Goal: Task Accomplishment & Management: Manage account settings

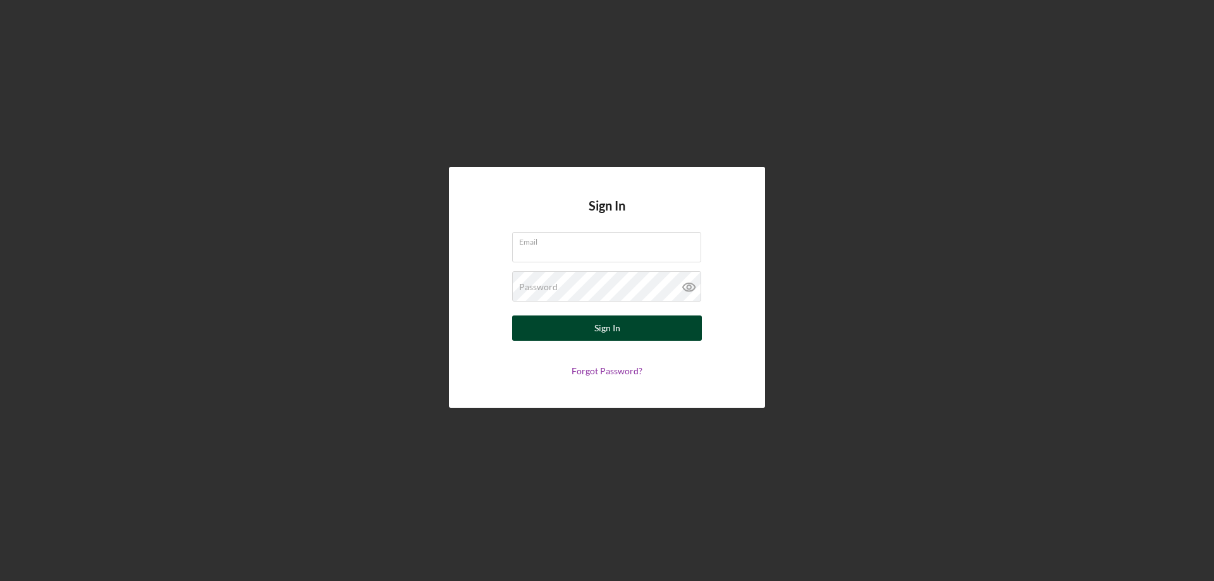
type input "[PERSON_NAME][EMAIL_ADDRESS][DOMAIN_NAME]"
click at [601, 324] on div "Sign In" at bounding box center [607, 328] width 26 height 25
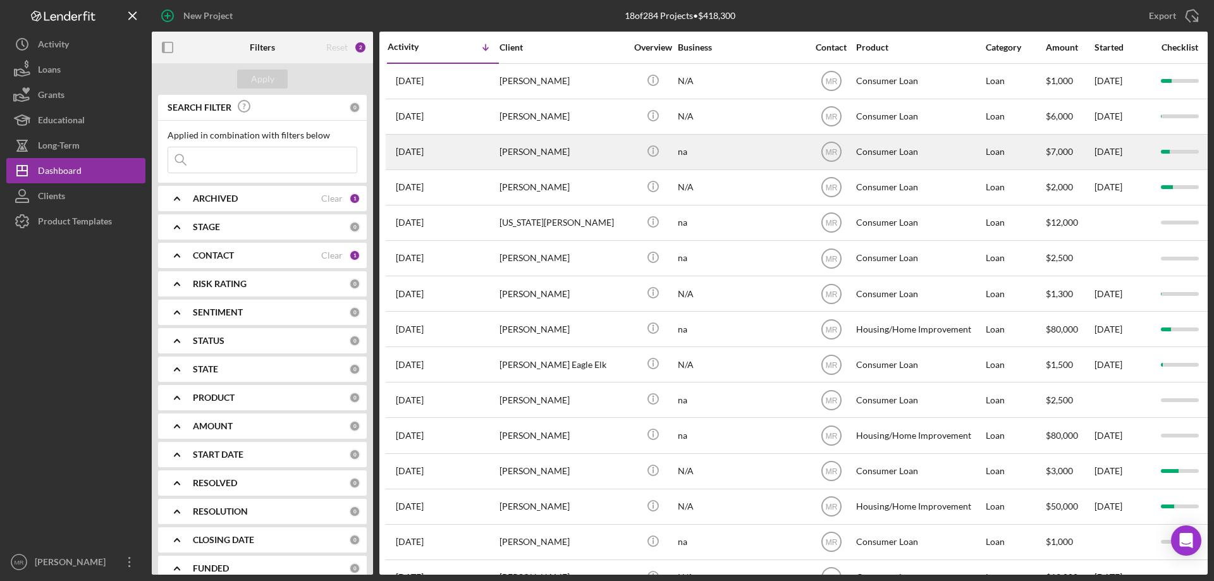
click at [586, 150] on div "[PERSON_NAME]" at bounding box center [563, 152] width 126 height 34
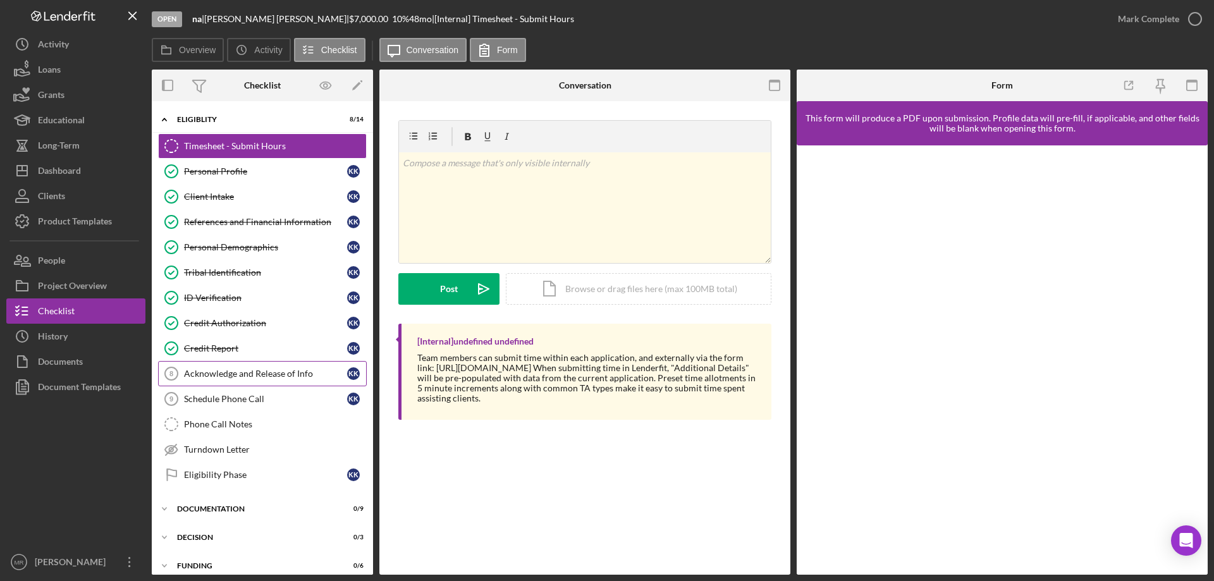
click at [230, 369] on div "Acknowledge and Release of Info" at bounding box center [265, 374] width 163 height 10
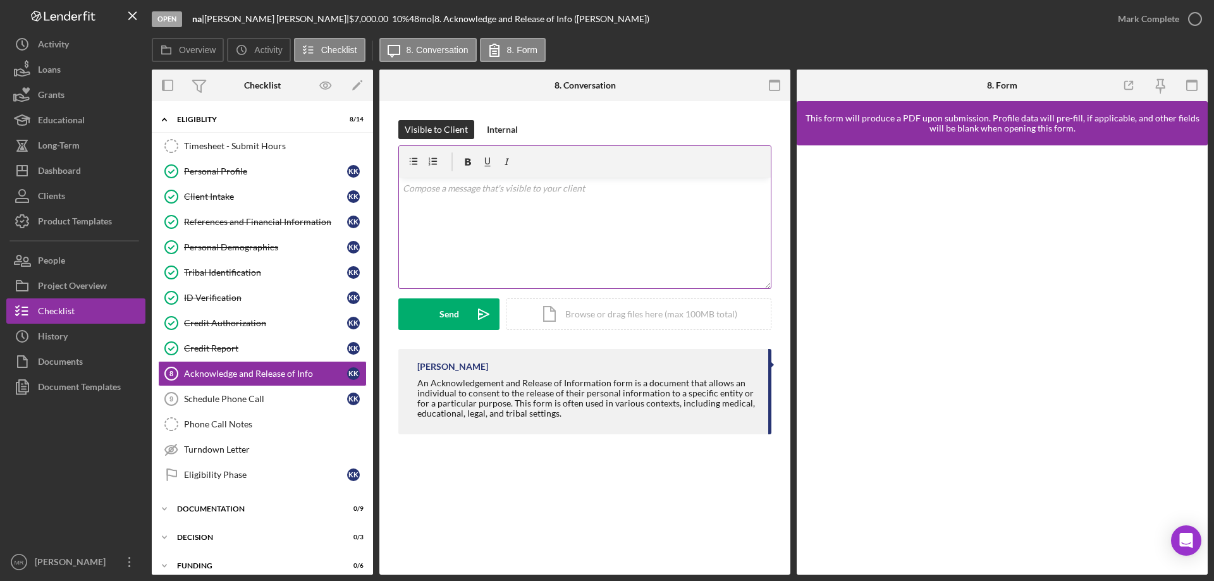
click at [485, 240] on div "v Color teal Color pink Remove color Add row above Add row below Add column bef…" at bounding box center [585, 233] width 372 height 111
click at [447, 312] on div "Send" at bounding box center [449, 314] width 20 height 32
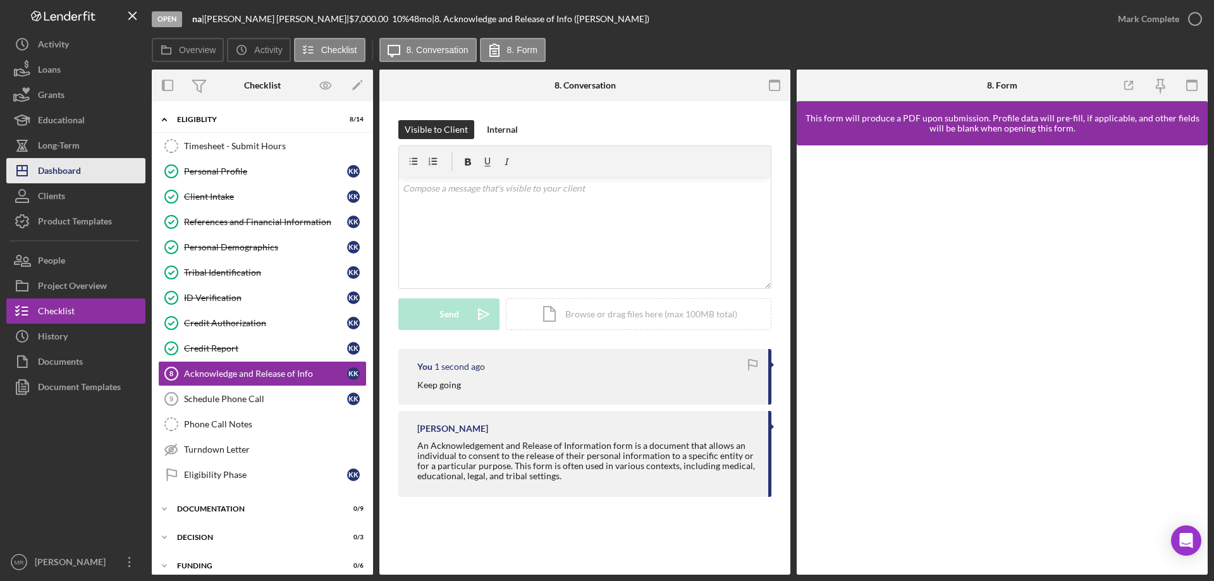
click at [58, 167] on div "Dashboard" at bounding box center [59, 172] width 43 height 28
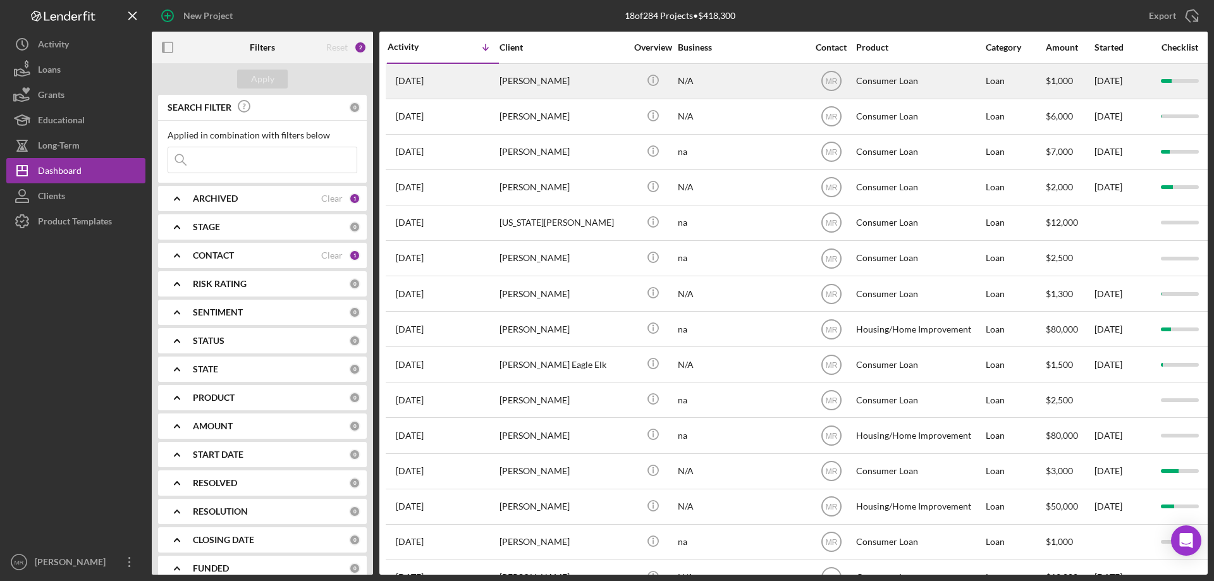
click at [584, 78] on div "Arleata Snell" at bounding box center [563, 81] width 126 height 34
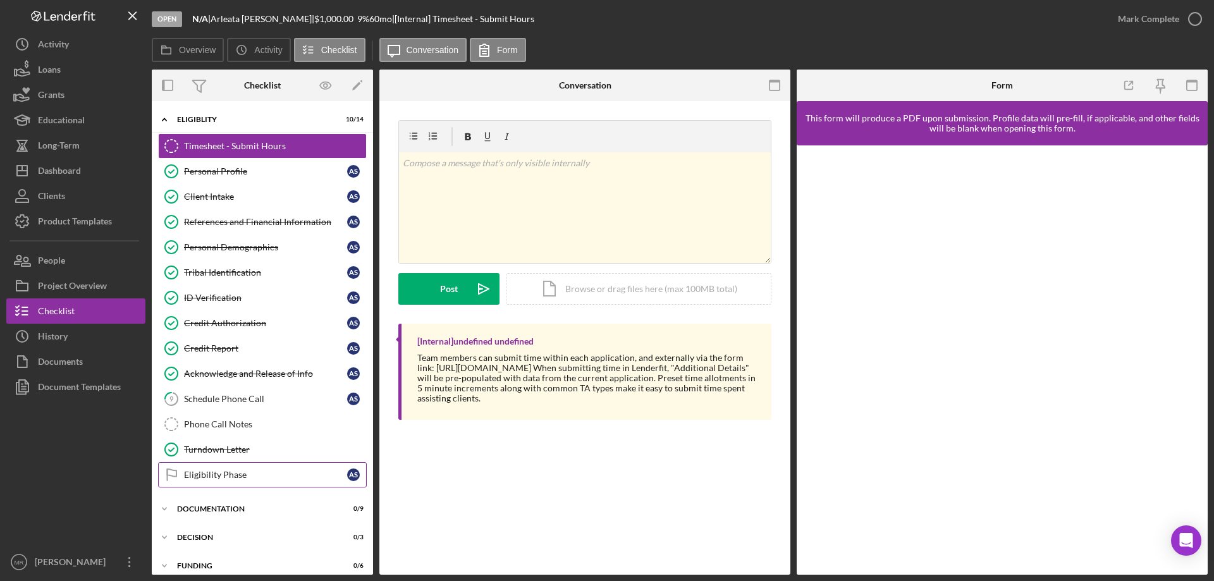
click at [208, 475] on div "Eligibility Phase" at bounding box center [265, 475] width 163 height 10
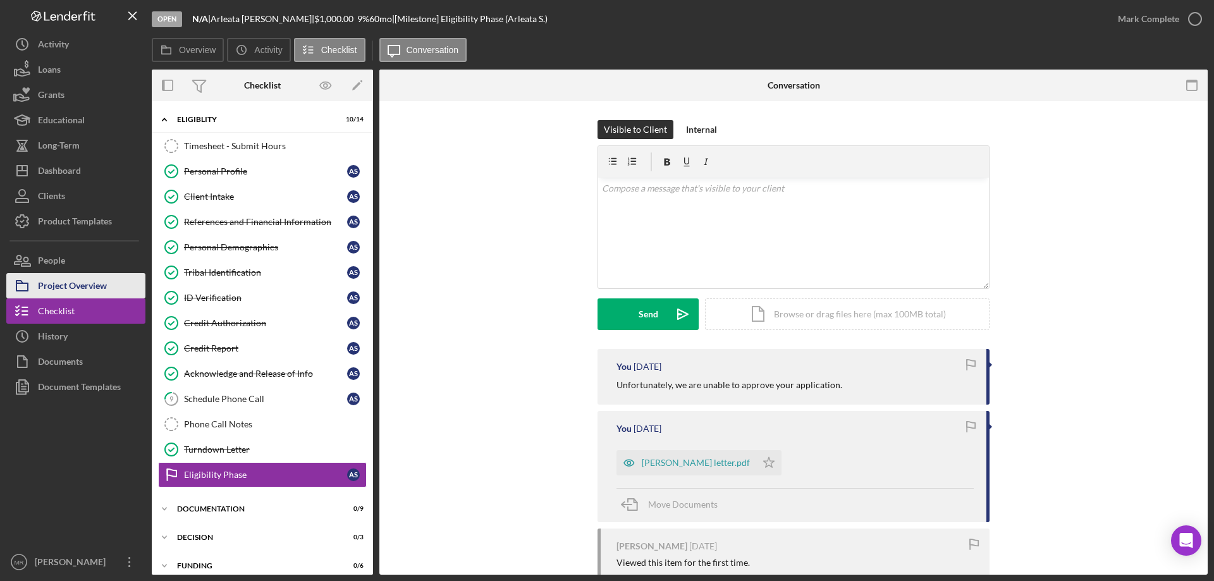
click at [55, 278] on div "Project Overview" at bounding box center [72, 287] width 69 height 28
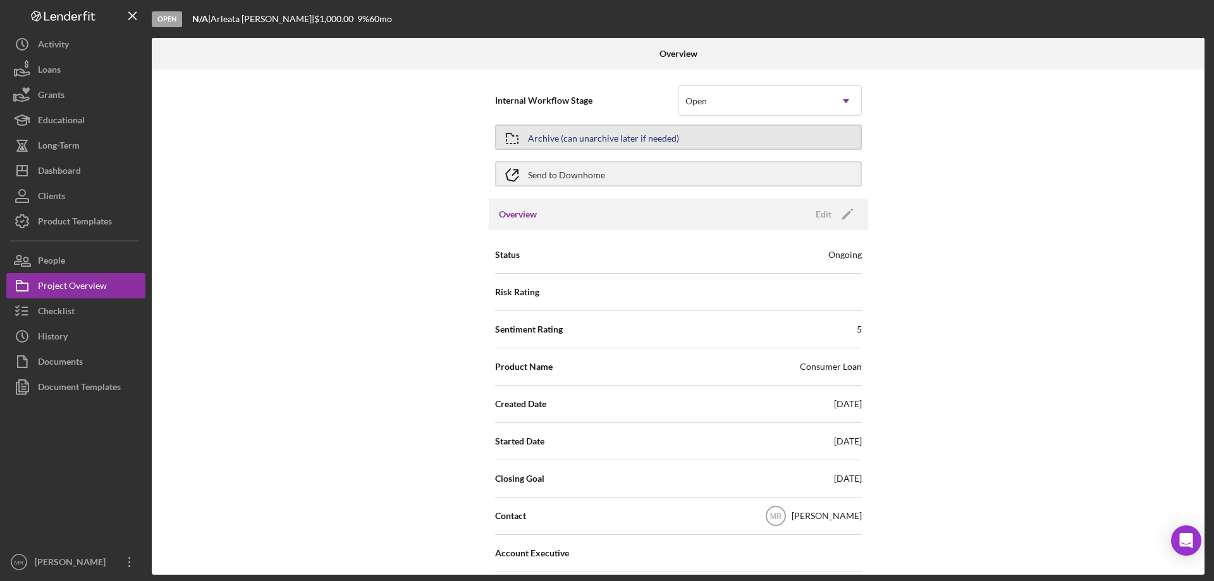
click at [587, 132] on div "Archive (can unarchive later if needed)" at bounding box center [603, 137] width 151 height 23
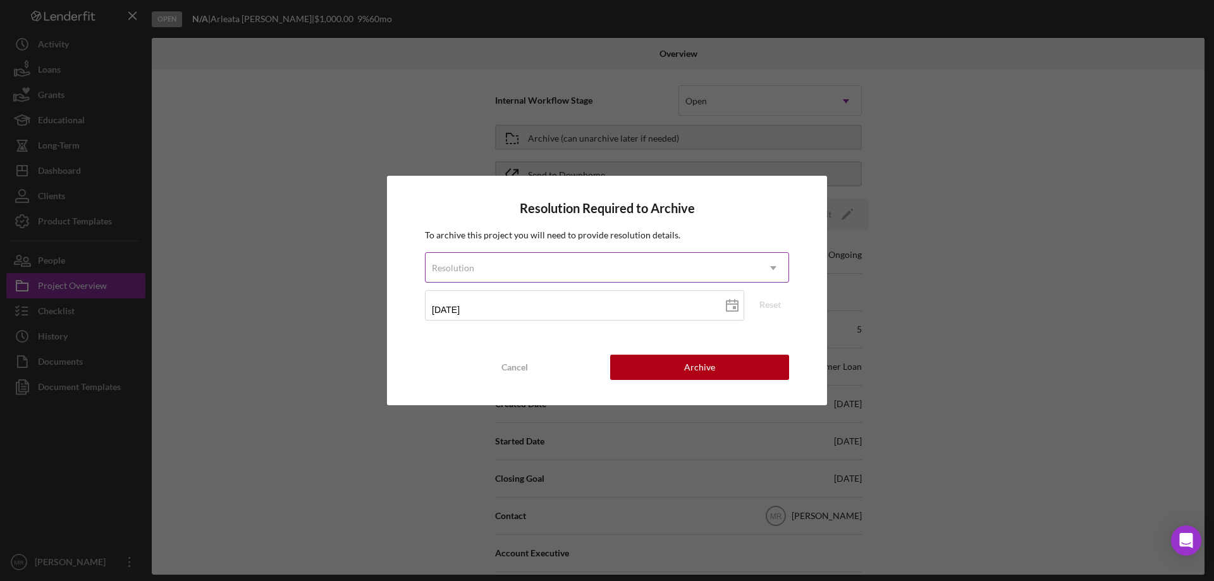
click at [781, 267] on icon "Icon/Dropdown Arrow" at bounding box center [773, 268] width 30 height 30
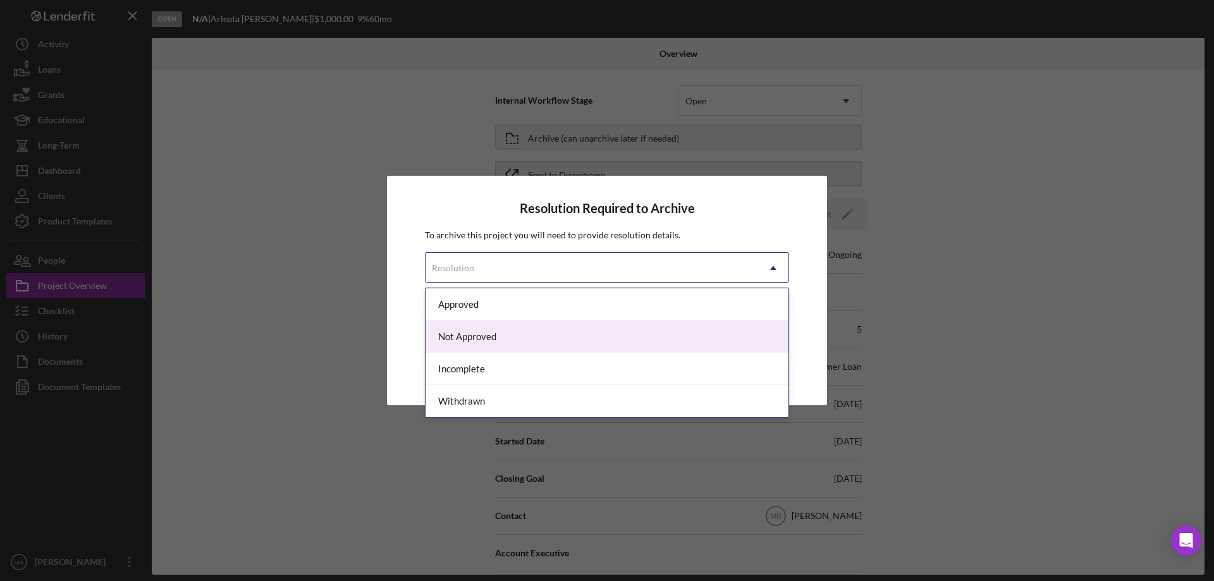
click at [535, 341] on div "Not Approved" at bounding box center [607, 337] width 363 height 32
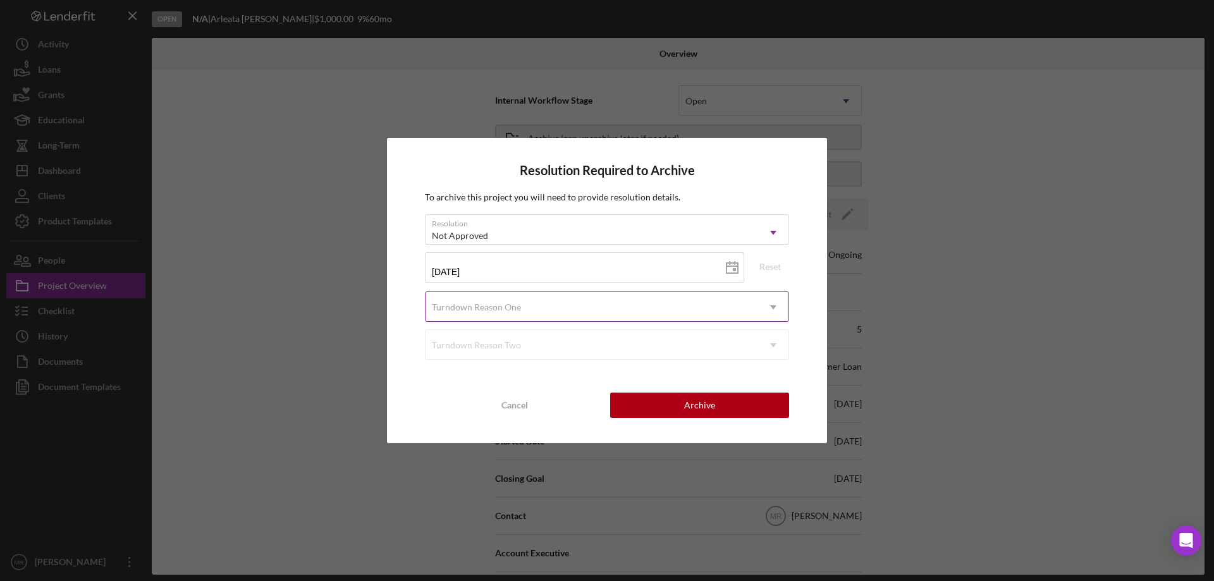
click at [665, 305] on div "Turndown Reason One" at bounding box center [592, 307] width 333 height 29
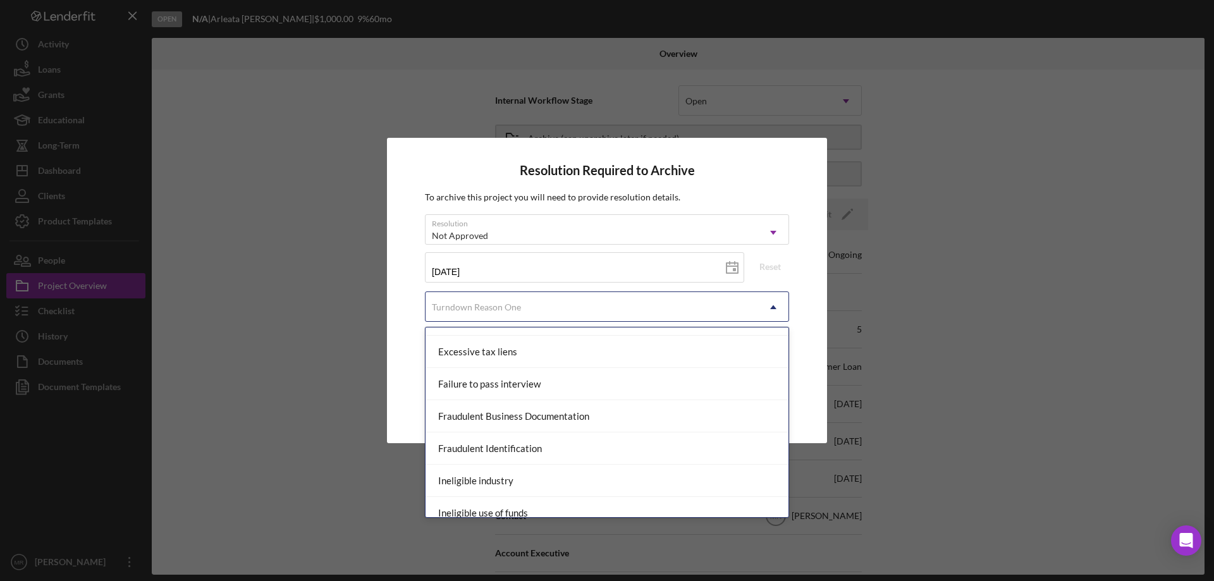
scroll to position [190, 0]
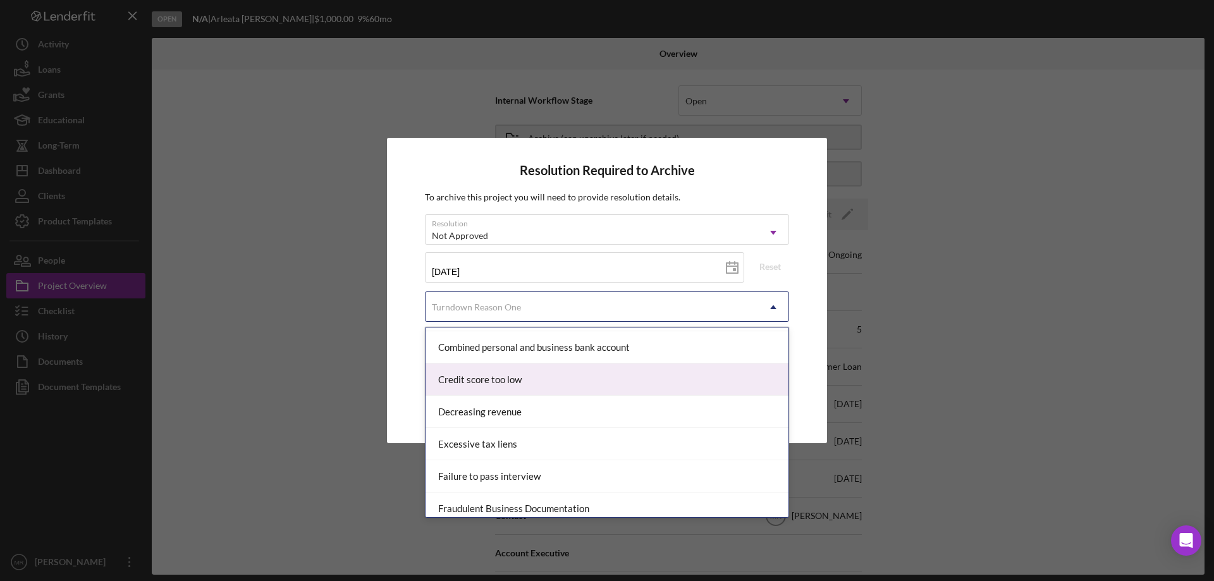
click at [490, 384] on div "Credit score too low" at bounding box center [607, 380] width 363 height 32
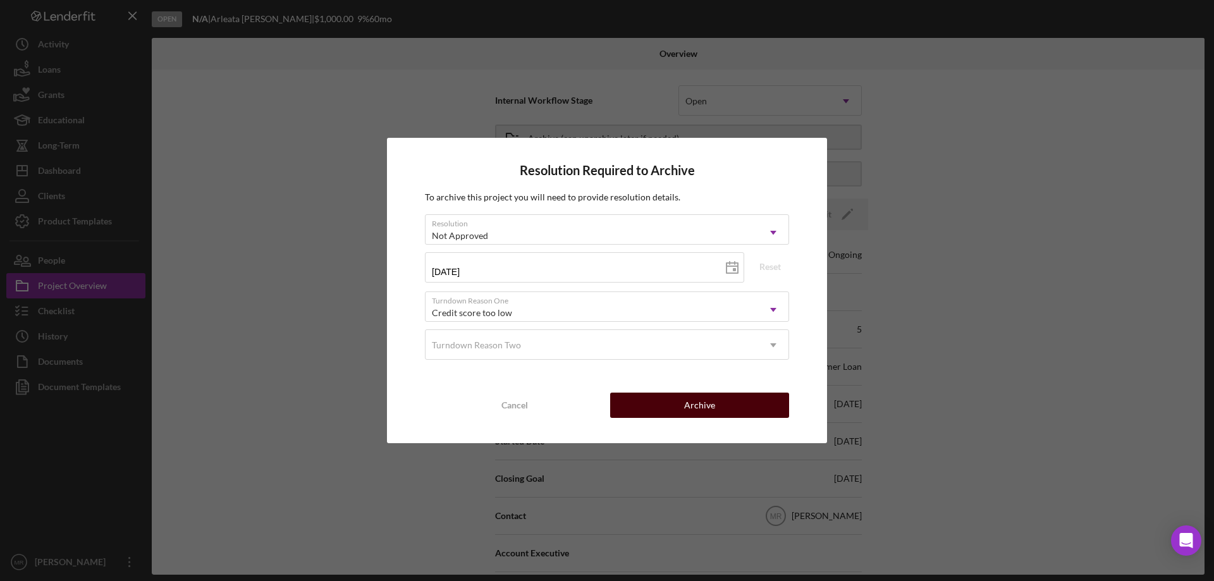
drag, startPoint x: 711, startPoint y: 403, endPoint x: 769, endPoint y: 405, distance: 57.6
click at [716, 402] on button "Archive" at bounding box center [699, 405] width 179 height 25
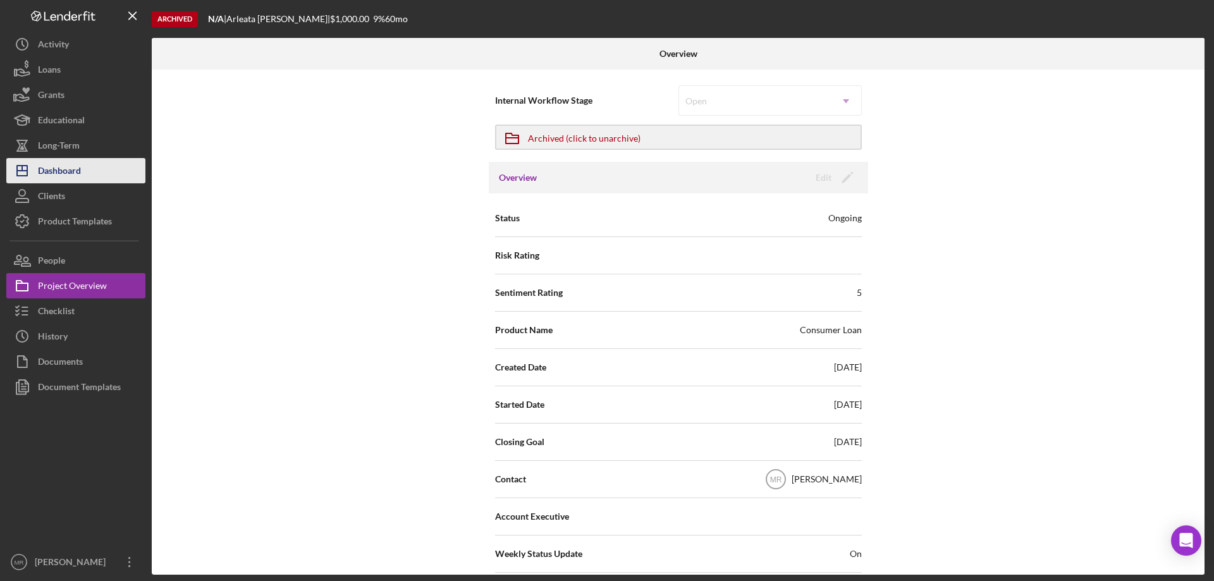
click at [63, 173] on div "Dashboard" at bounding box center [59, 172] width 43 height 28
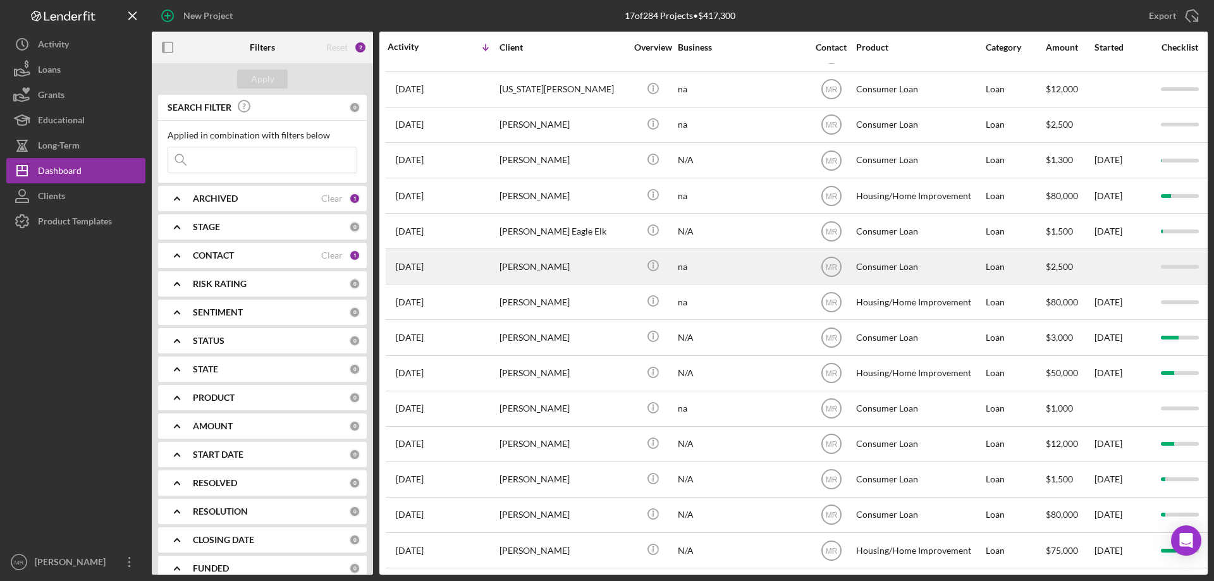
scroll to position [107, 0]
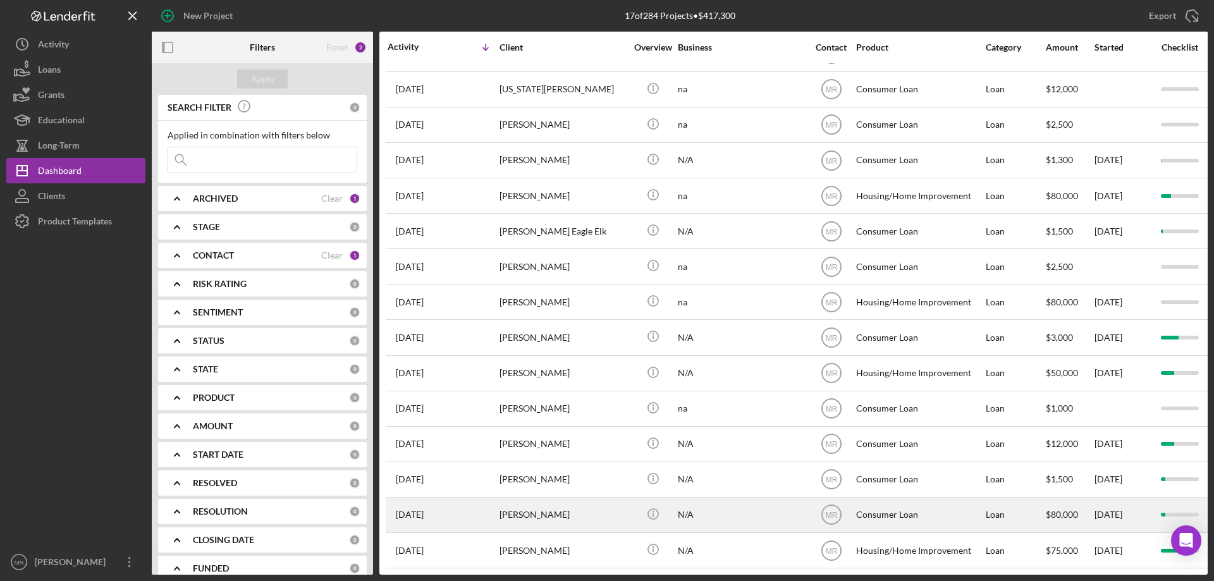
click at [528, 505] on div "Haley Trueblood" at bounding box center [563, 515] width 126 height 34
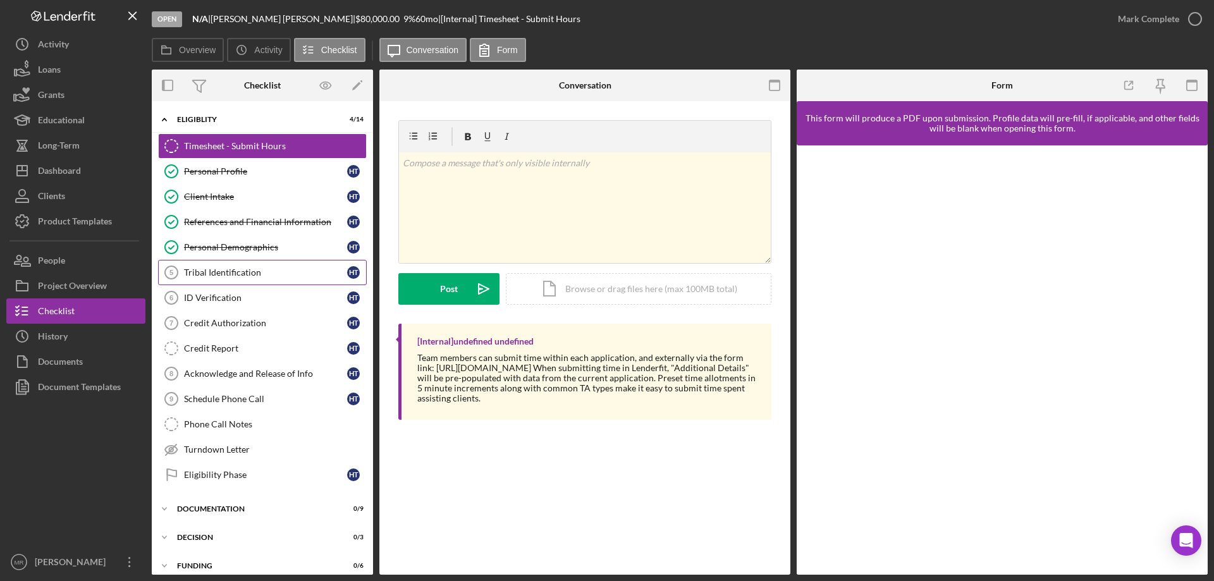
click at [225, 270] on div "Tribal Identification" at bounding box center [265, 272] width 163 height 10
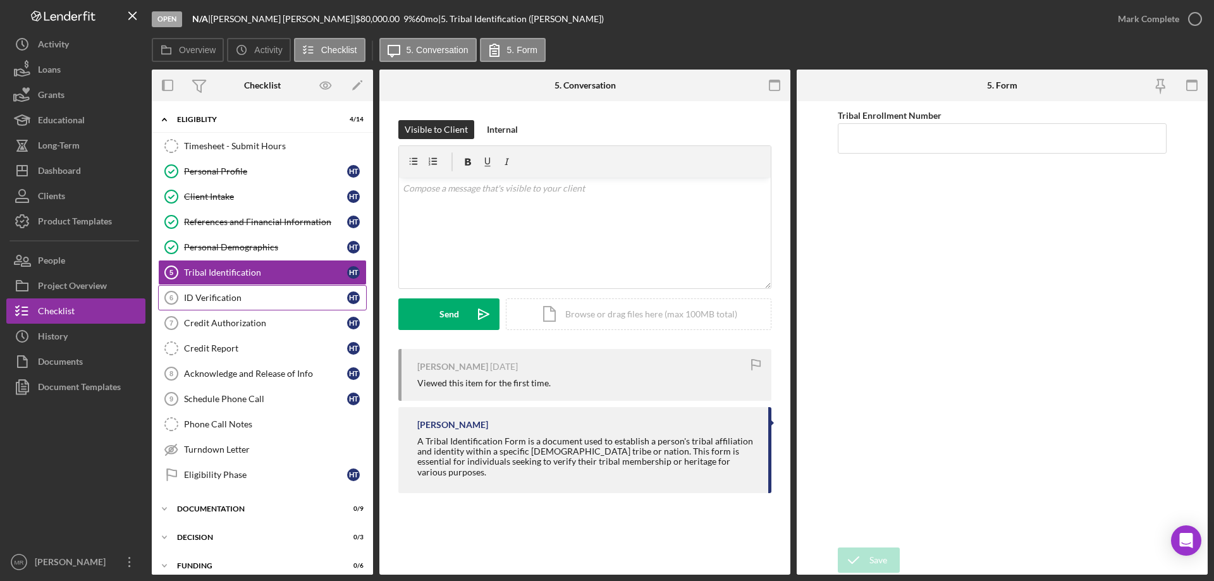
click at [210, 295] on div "ID Verification" at bounding box center [265, 298] width 163 height 10
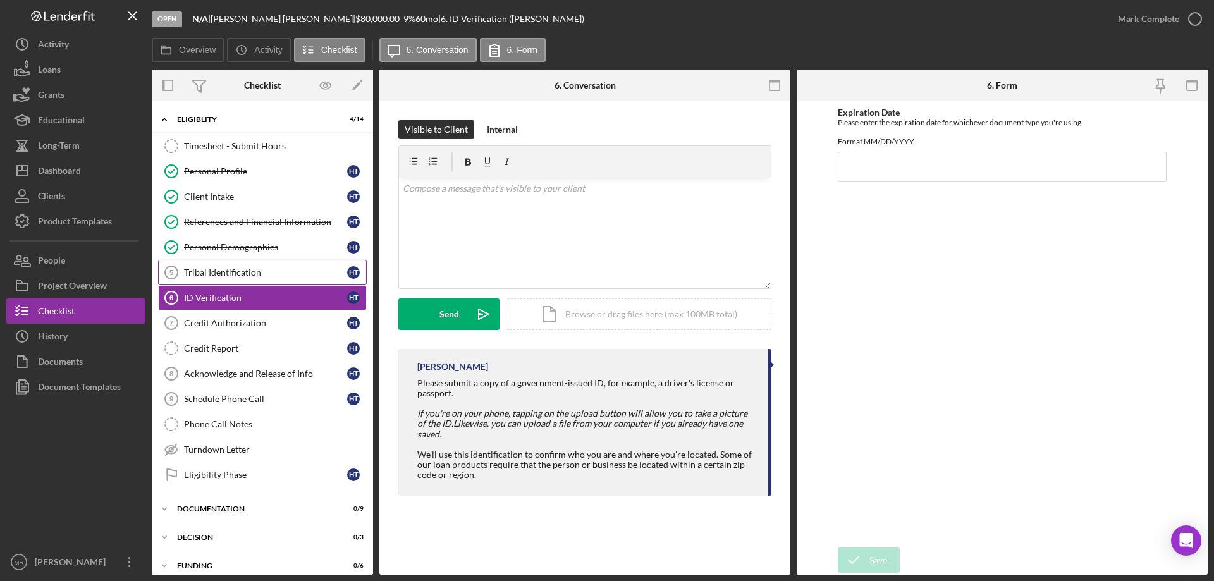
click at [215, 279] on link "Tribal Identification 5 Tribal Identification H T" at bounding box center [262, 272] width 209 height 25
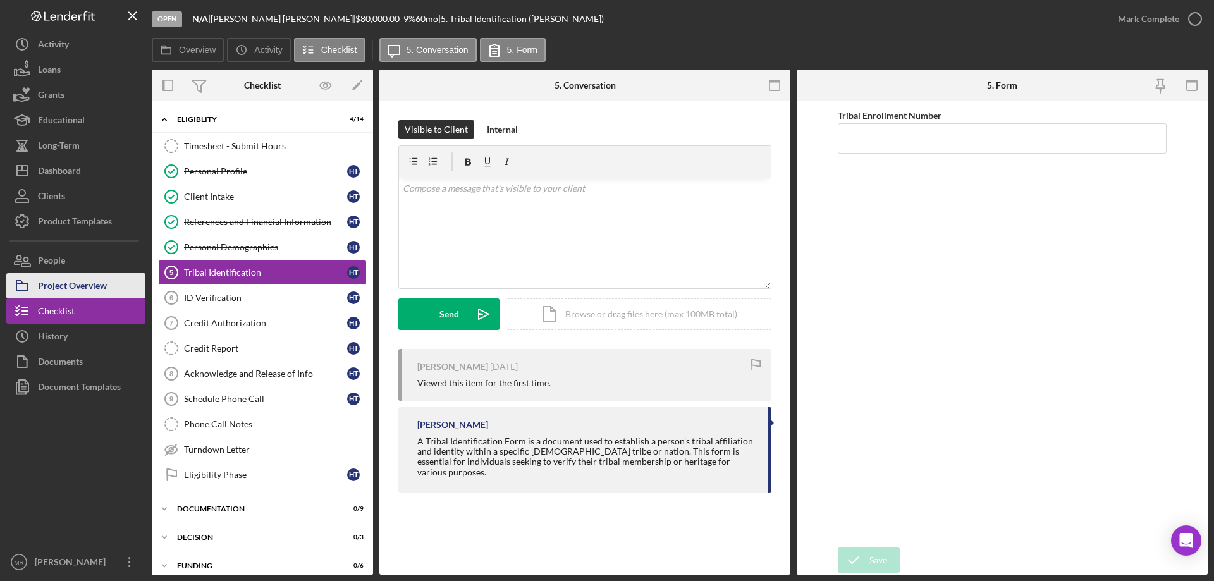
click at [85, 283] on div "Project Overview" at bounding box center [72, 287] width 69 height 28
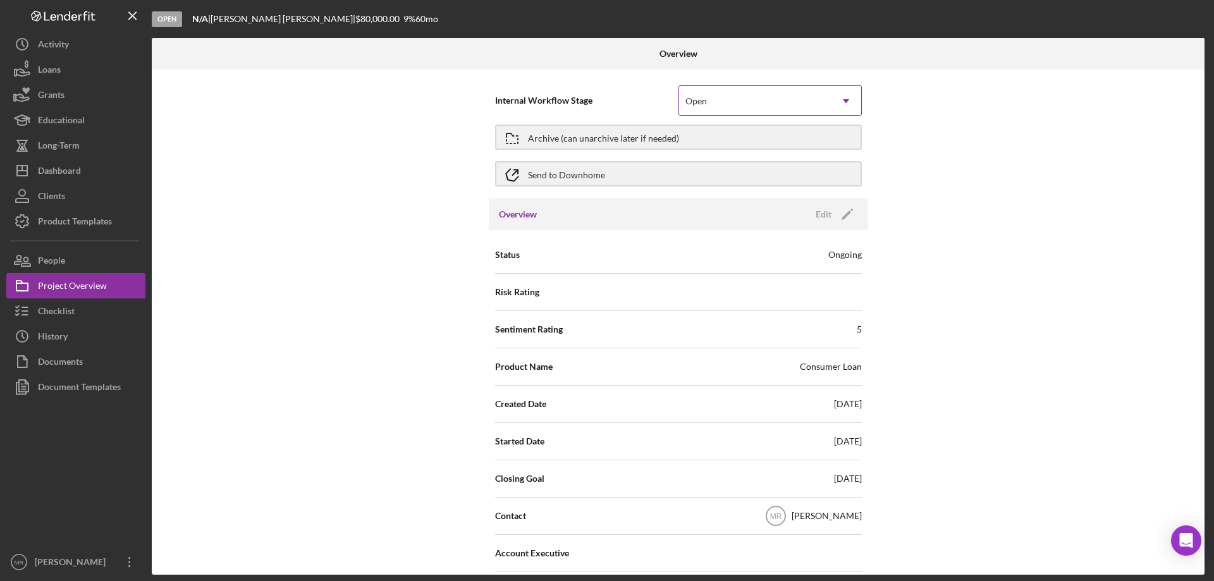
click at [838, 97] on icon "Icon/Dropdown Arrow" at bounding box center [846, 101] width 30 height 30
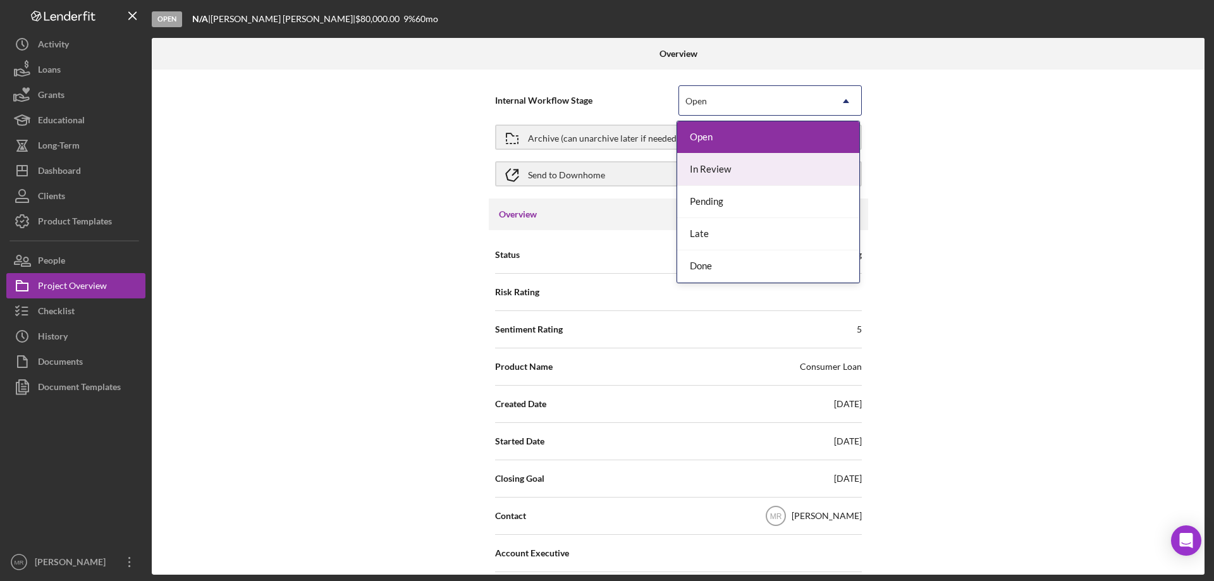
click at [1050, 153] on div "Internal Workflow Stage 5 results available. Use Up and Down to choose options,…" at bounding box center [678, 322] width 1053 height 505
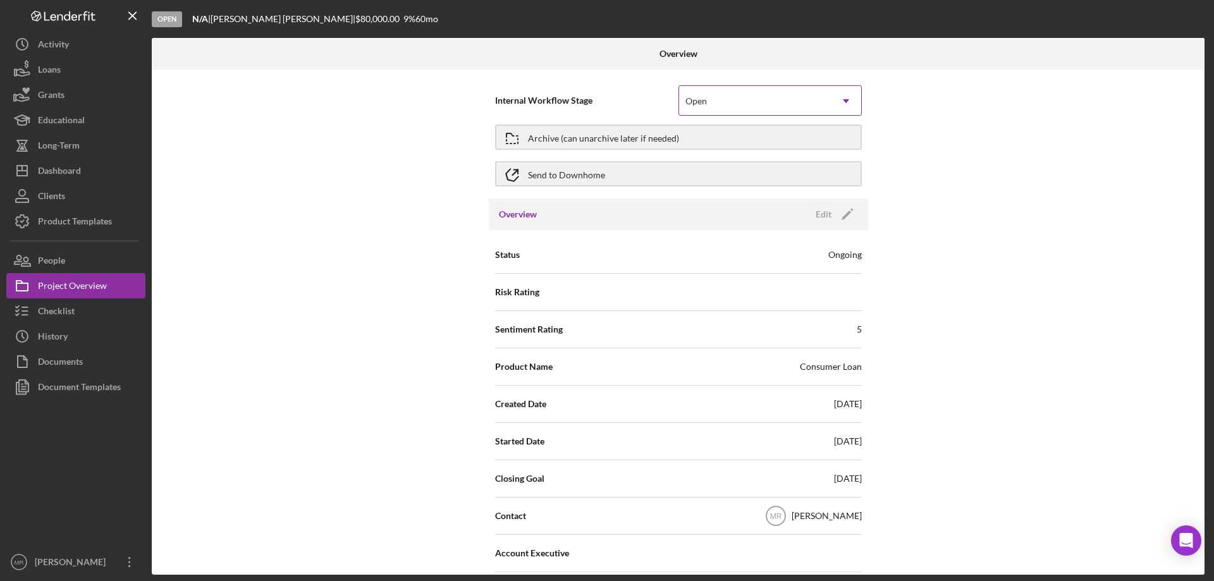
click at [791, 99] on div "Open" at bounding box center [755, 101] width 152 height 29
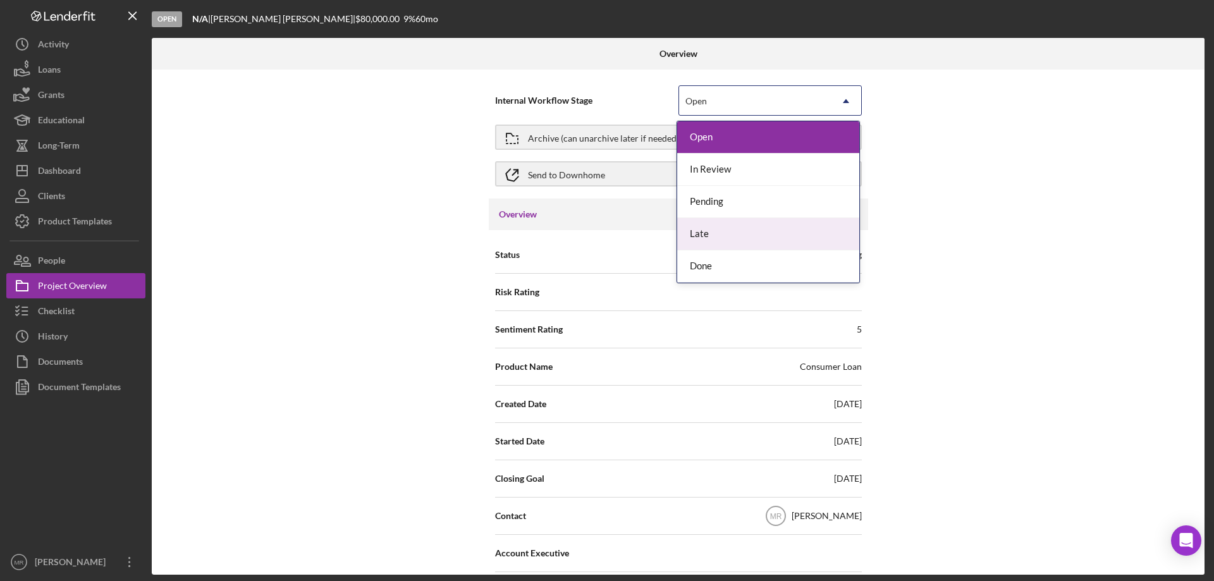
click at [970, 204] on div "Internal Workflow Stage 5 results available. Use Up and Down to choose options,…" at bounding box center [678, 322] width 1053 height 505
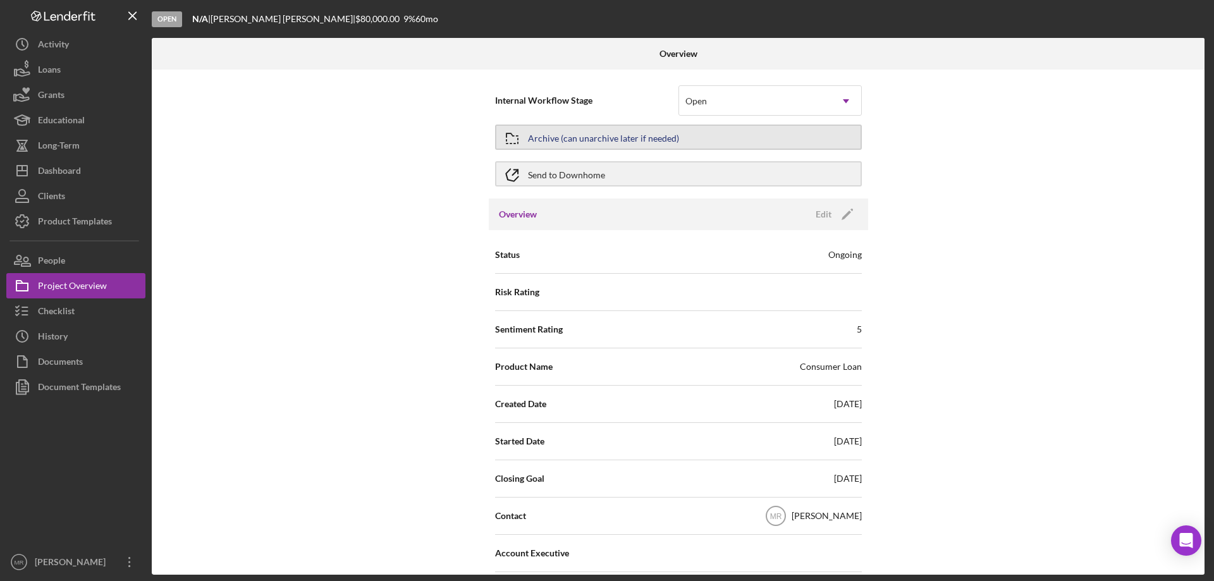
click at [605, 133] on div "Archive (can unarchive later if needed)" at bounding box center [603, 137] width 151 height 23
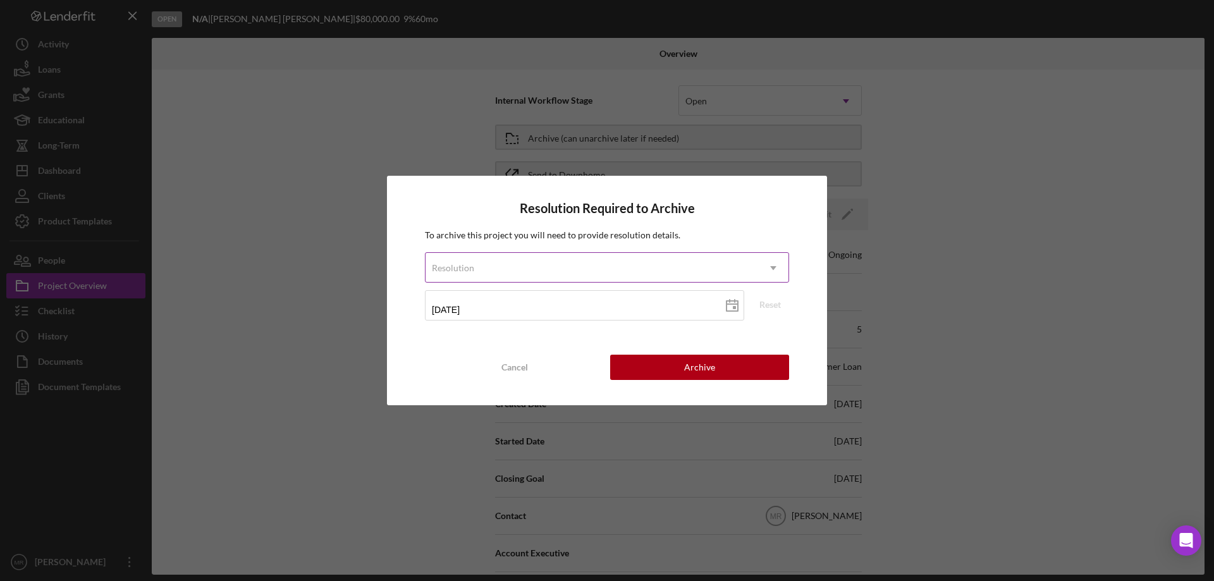
click at [773, 267] on use at bounding box center [773, 268] width 6 height 4
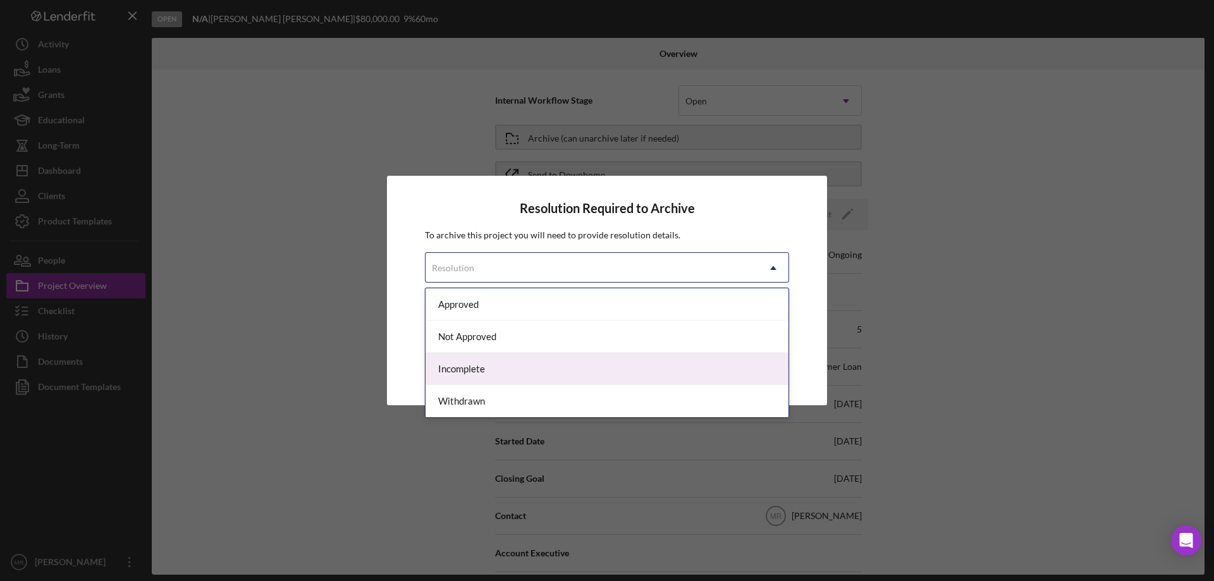
drag, startPoint x: 501, startPoint y: 366, endPoint x: 540, endPoint y: 365, distance: 39.2
click at [501, 366] on div "Incomplete" at bounding box center [607, 369] width 363 height 32
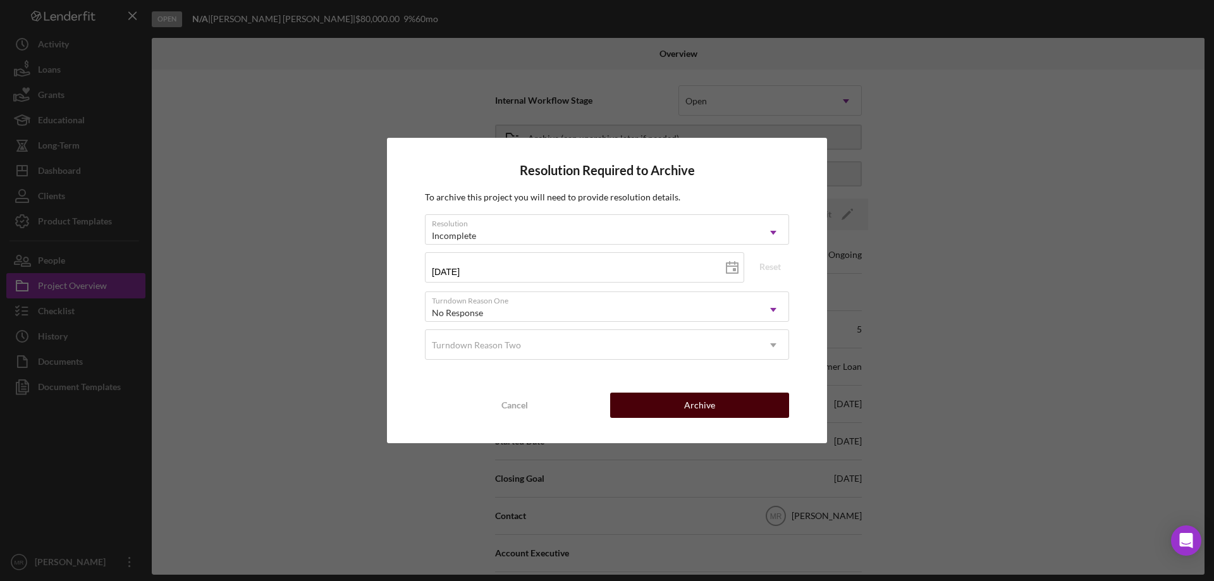
click at [701, 405] on div "Archive" at bounding box center [699, 405] width 31 height 25
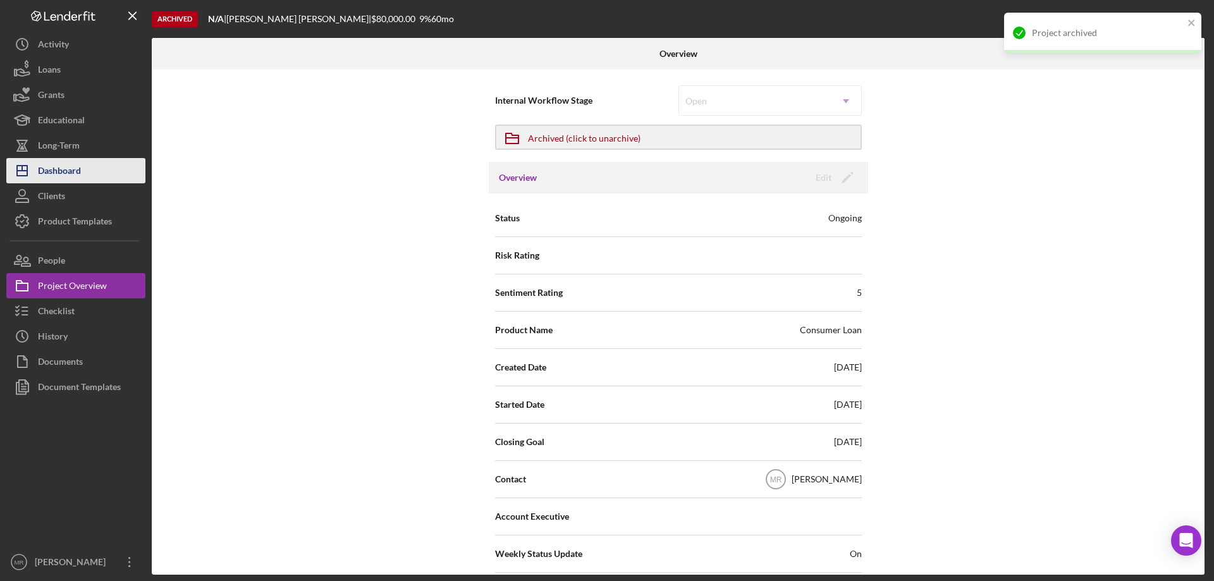
click at [62, 167] on div "Dashboard" at bounding box center [59, 172] width 43 height 28
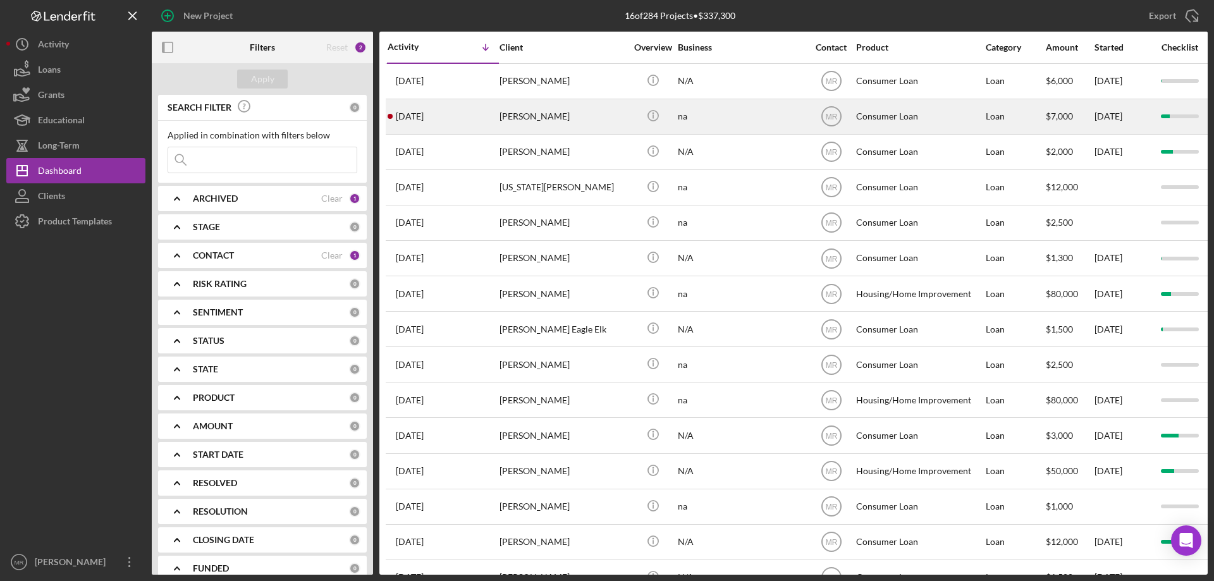
click at [596, 111] on div "[PERSON_NAME]" at bounding box center [563, 117] width 126 height 34
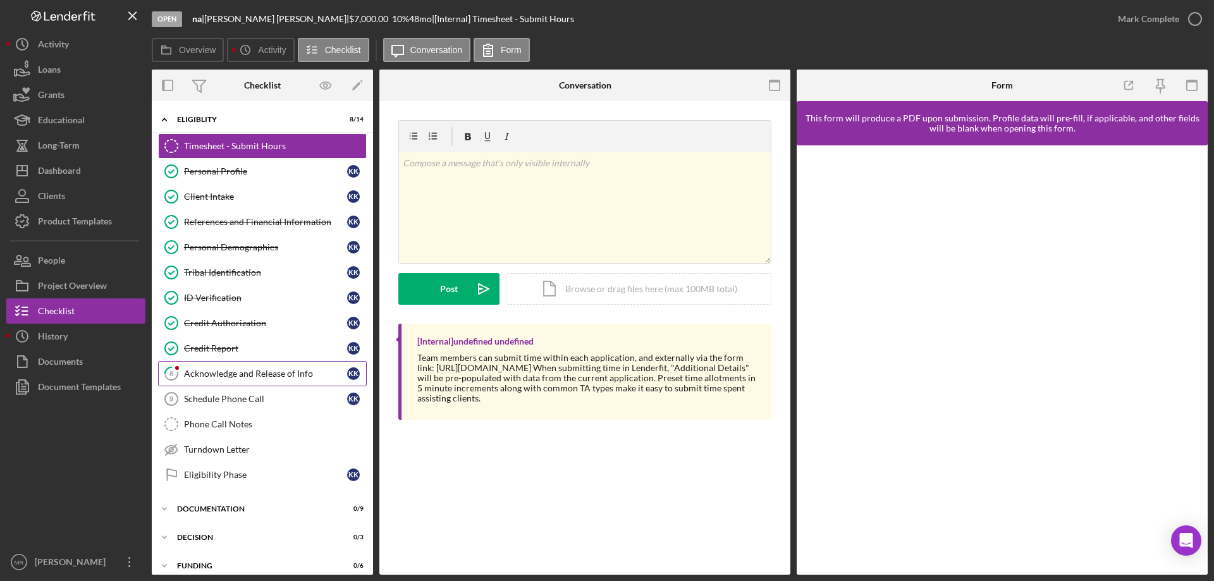
click at [211, 369] on div "Acknowledge and Release of Info" at bounding box center [265, 374] width 163 height 10
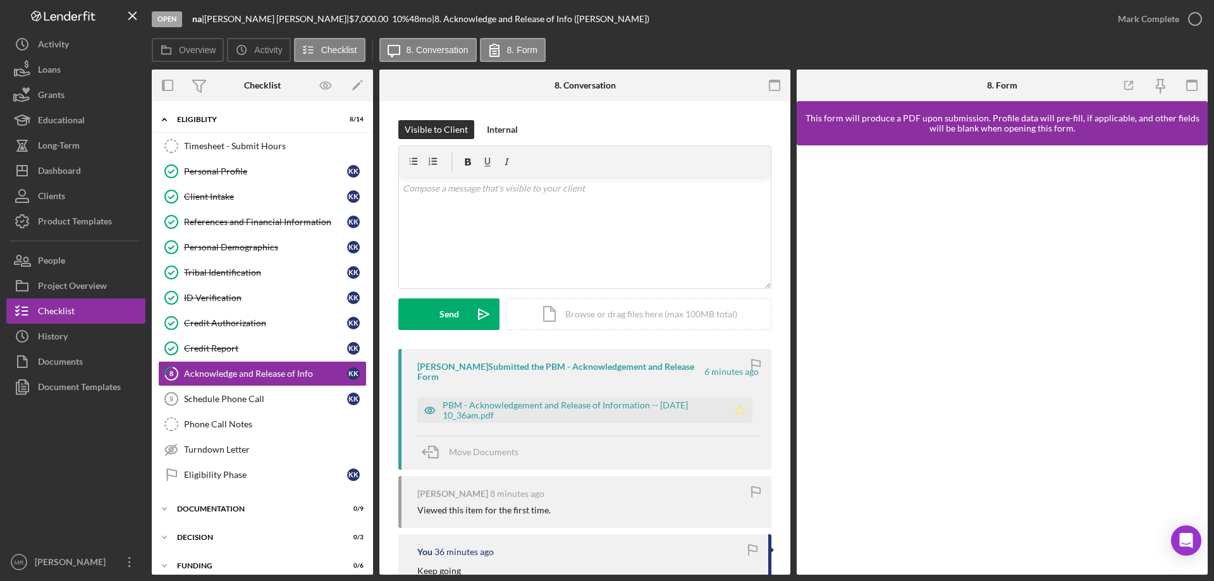
click at [735, 407] on icon "Icon/Star" at bounding box center [739, 410] width 25 height 25
click at [1193, 22] on icon "button" at bounding box center [1195, 19] width 32 height 32
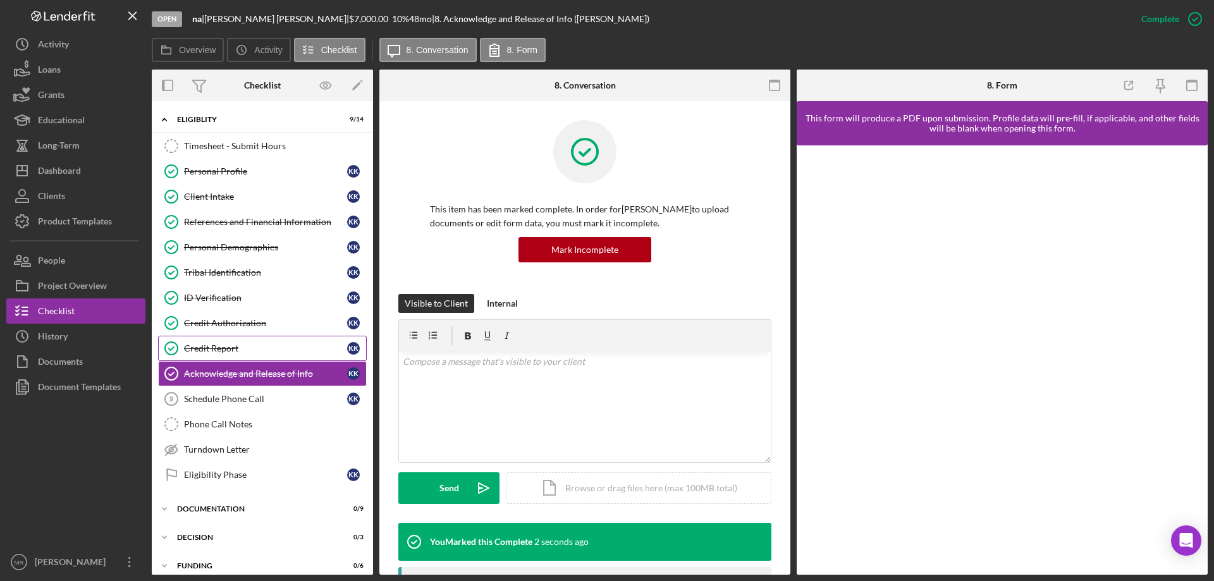
click at [212, 346] on div "Credit Report" at bounding box center [265, 348] width 163 height 10
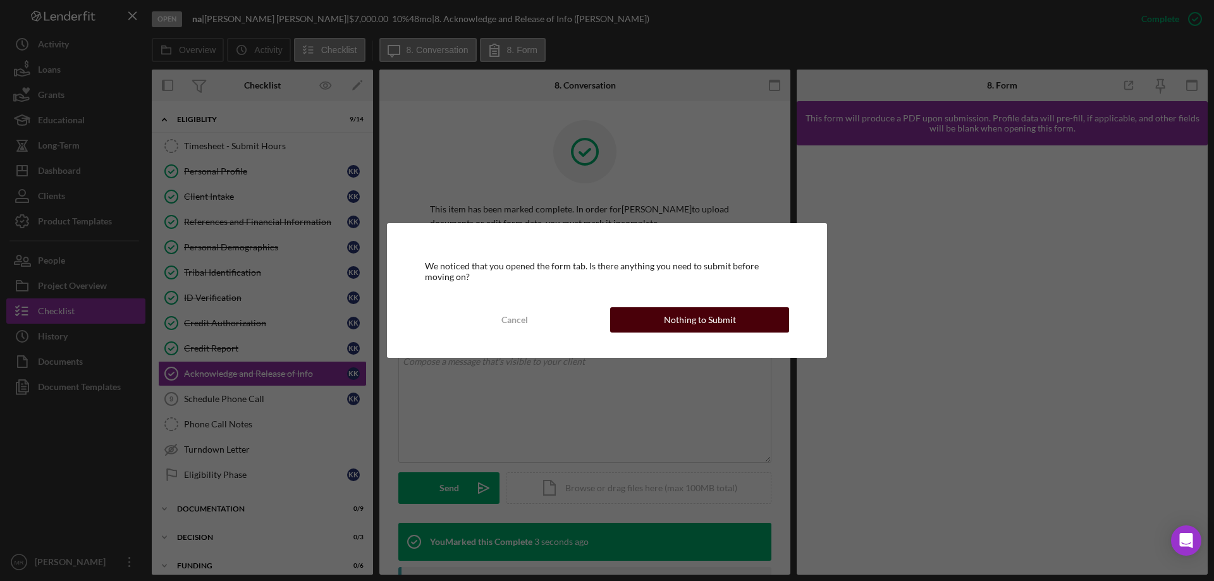
click at [682, 332] on div "We noticed that you opened the form tab. Is there anything you need to submit b…" at bounding box center [607, 290] width 440 height 134
click at [766, 325] on button "Nothing to Submit" at bounding box center [699, 319] width 179 height 25
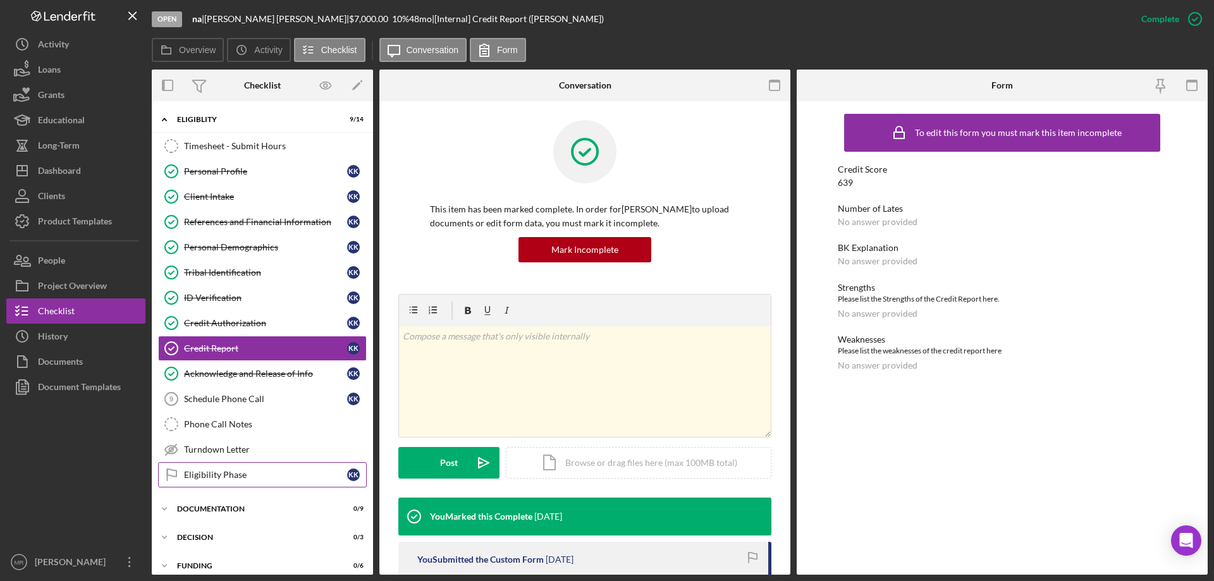
click at [205, 470] on div "Eligibility Phase" at bounding box center [265, 475] width 163 height 10
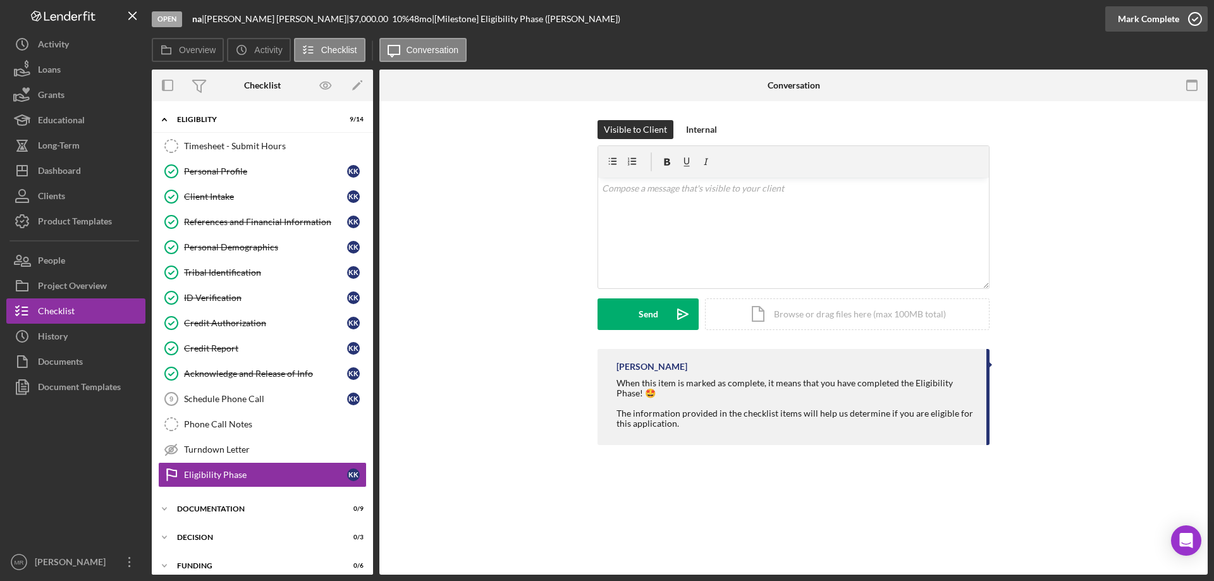
click at [1203, 20] on icon "button" at bounding box center [1195, 19] width 32 height 32
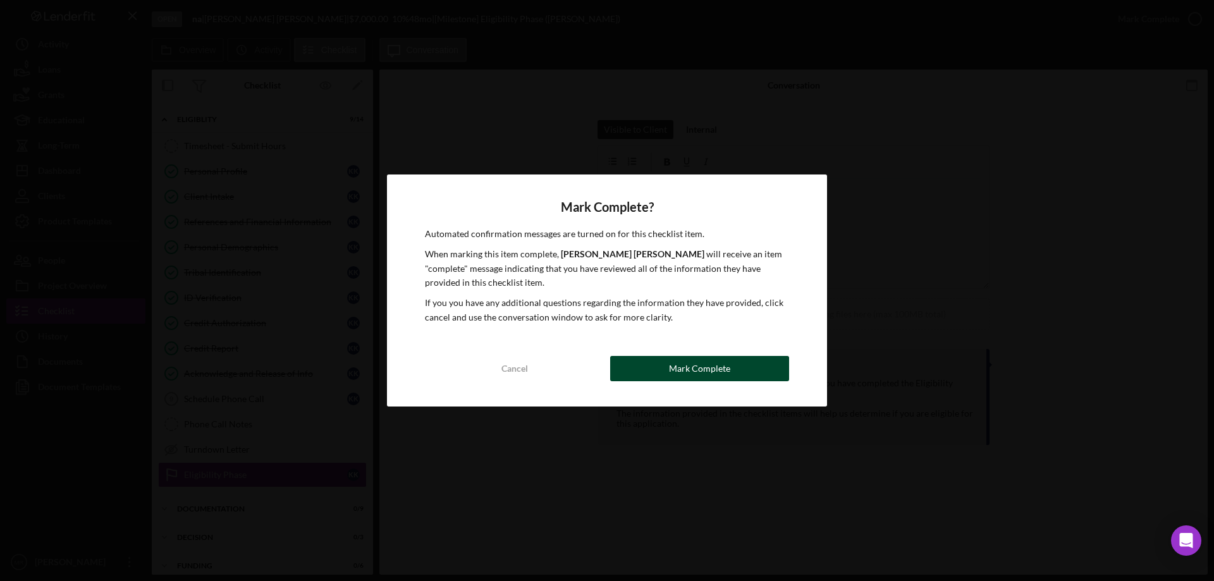
click at [684, 365] on div "Mark Complete" at bounding box center [699, 368] width 61 height 25
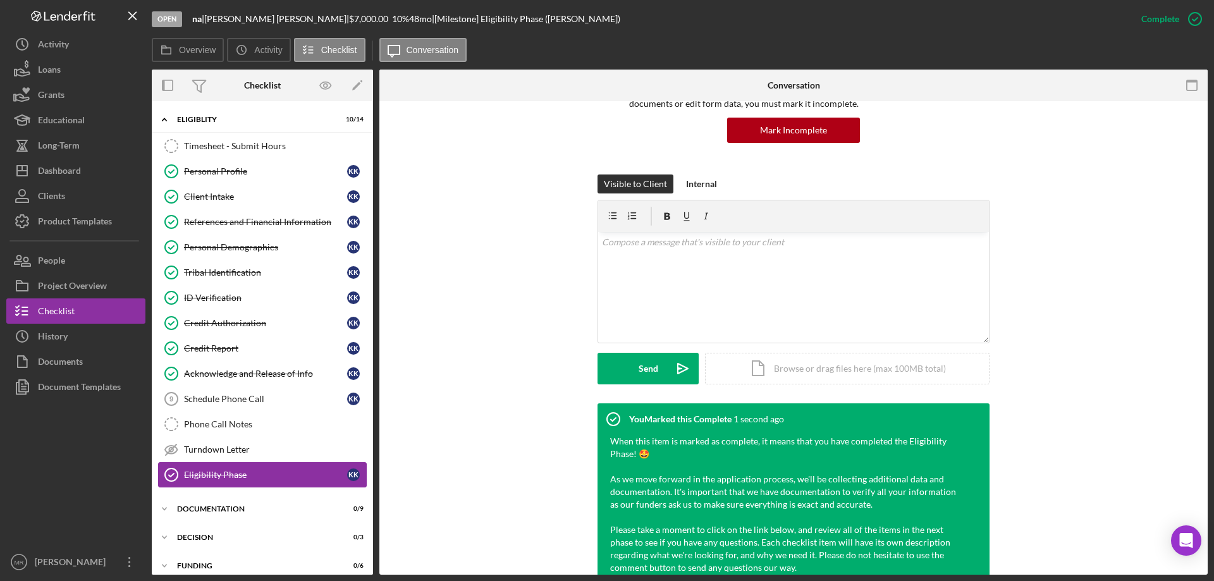
scroll to position [126, 0]
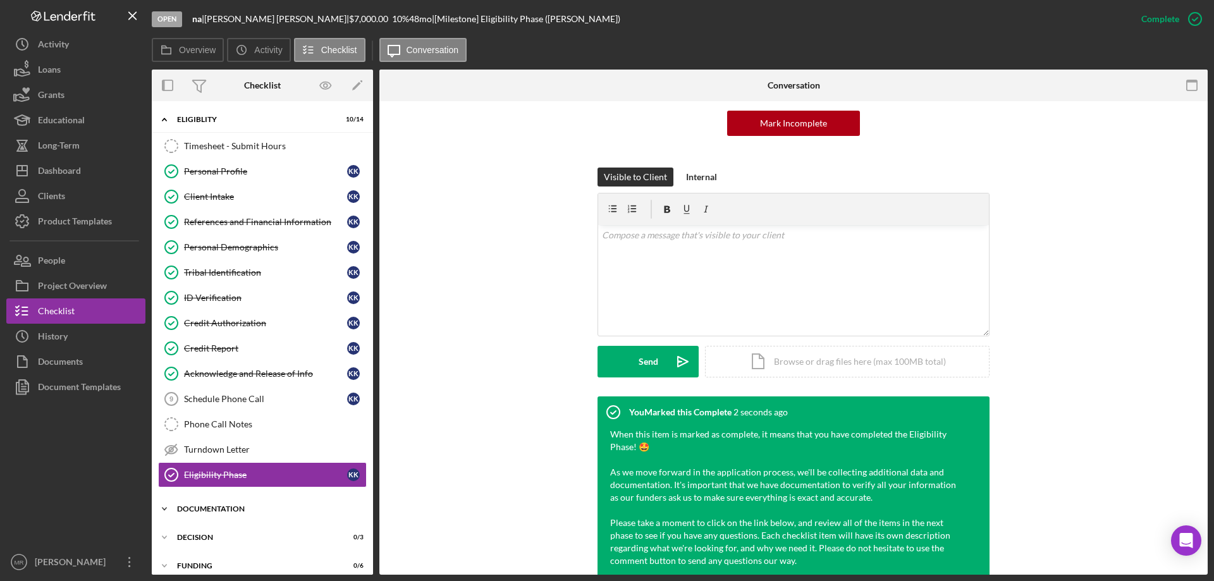
click at [230, 505] on div "Documentation" at bounding box center [267, 509] width 180 height 8
click at [234, 537] on div "Personal Collateral" at bounding box center [265, 535] width 163 height 10
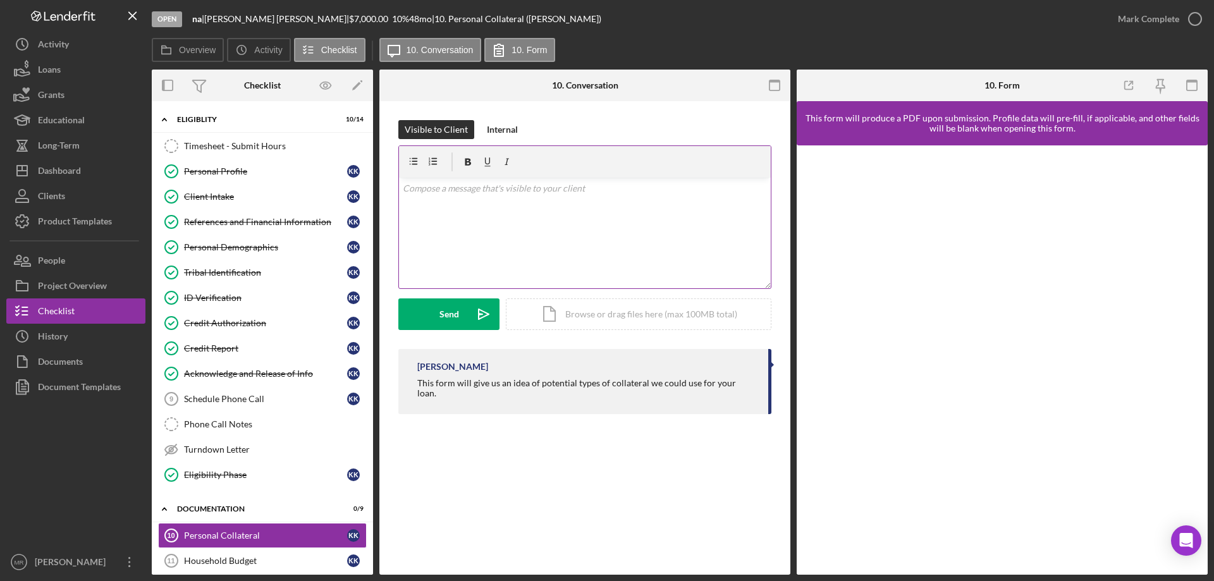
click at [479, 199] on div "v Color teal Color pink Remove color Add row above Add row below Add column bef…" at bounding box center [585, 233] width 372 height 111
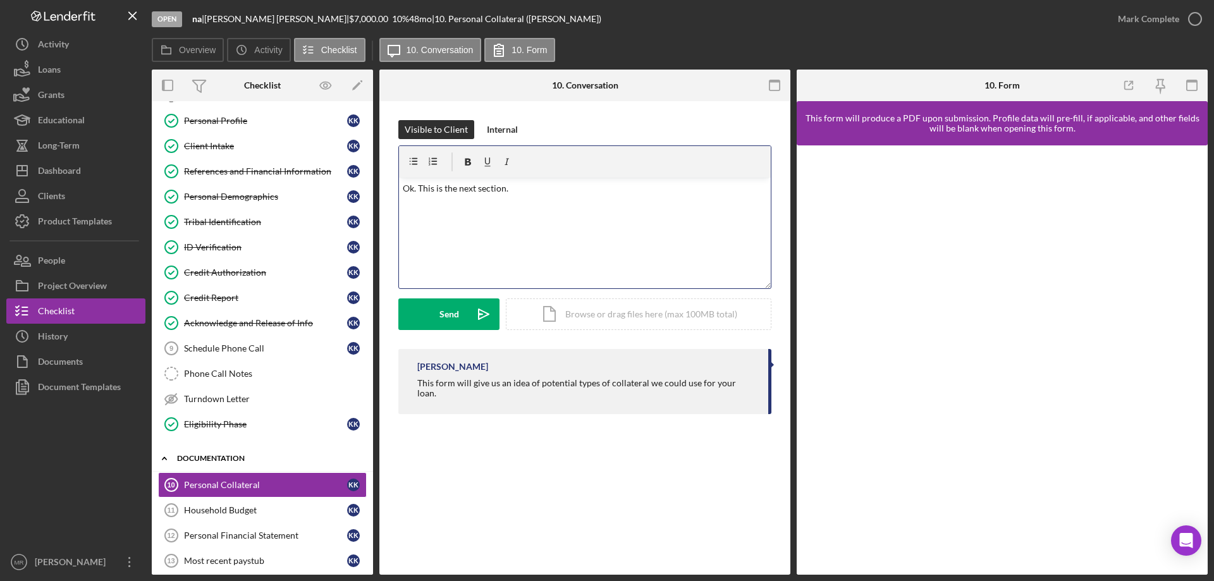
scroll to position [126, 0]
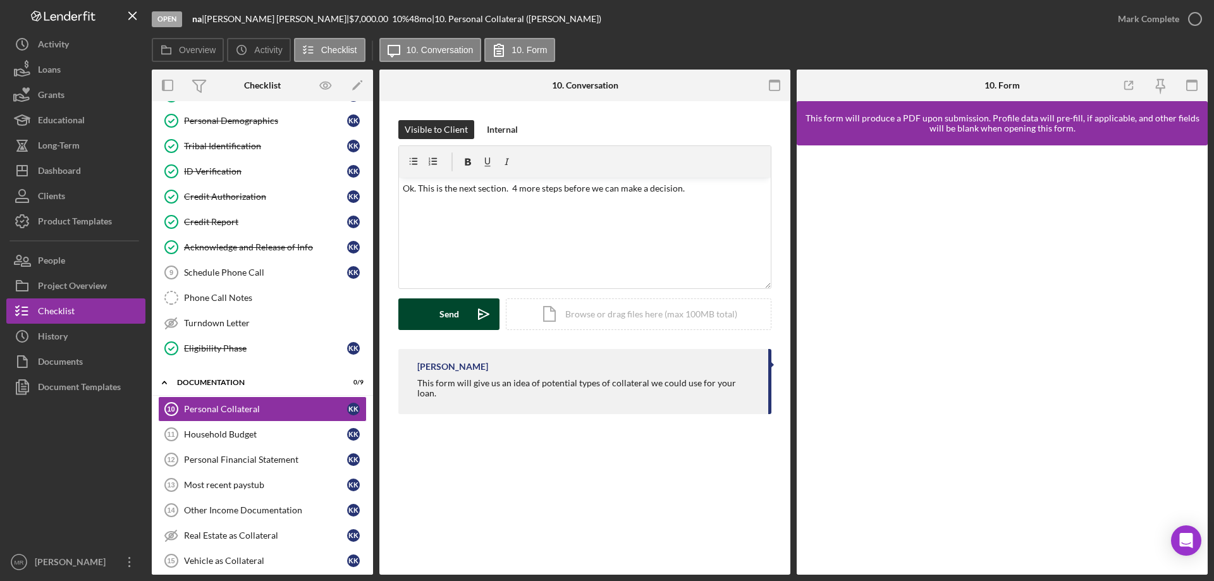
click at [433, 308] on button "Send Icon/icon-invite-send" at bounding box center [448, 314] width 101 height 32
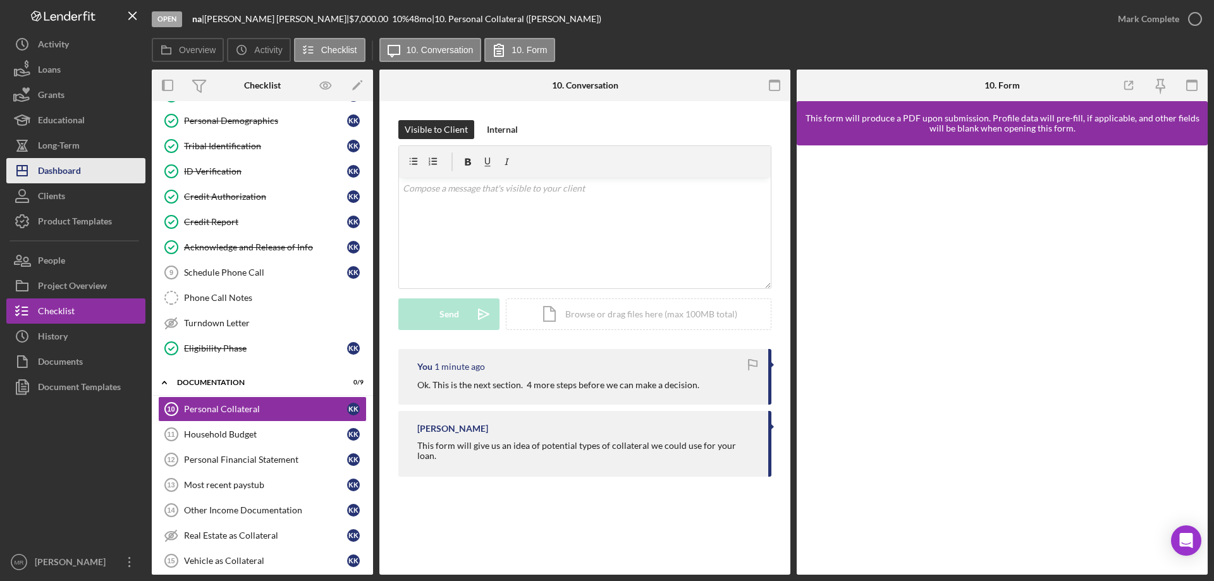
click at [59, 169] on div "Dashboard" at bounding box center [59, 172] width 43 height 28
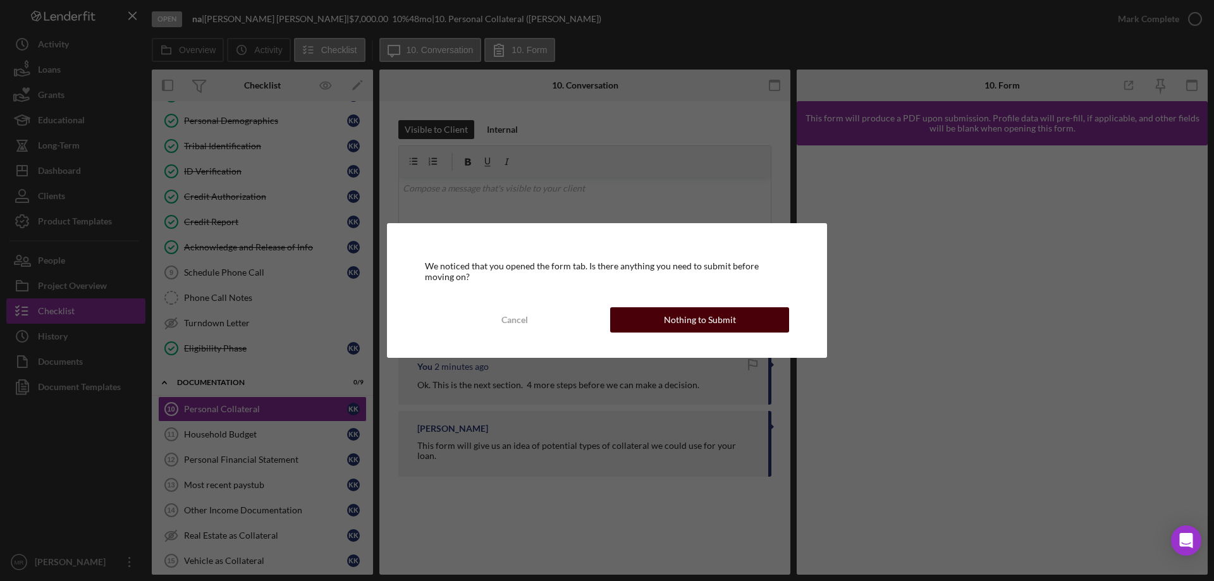
click at [697, 323] on div "Nothing to Submit" at bounding box center [700, 319] width 72 height 25
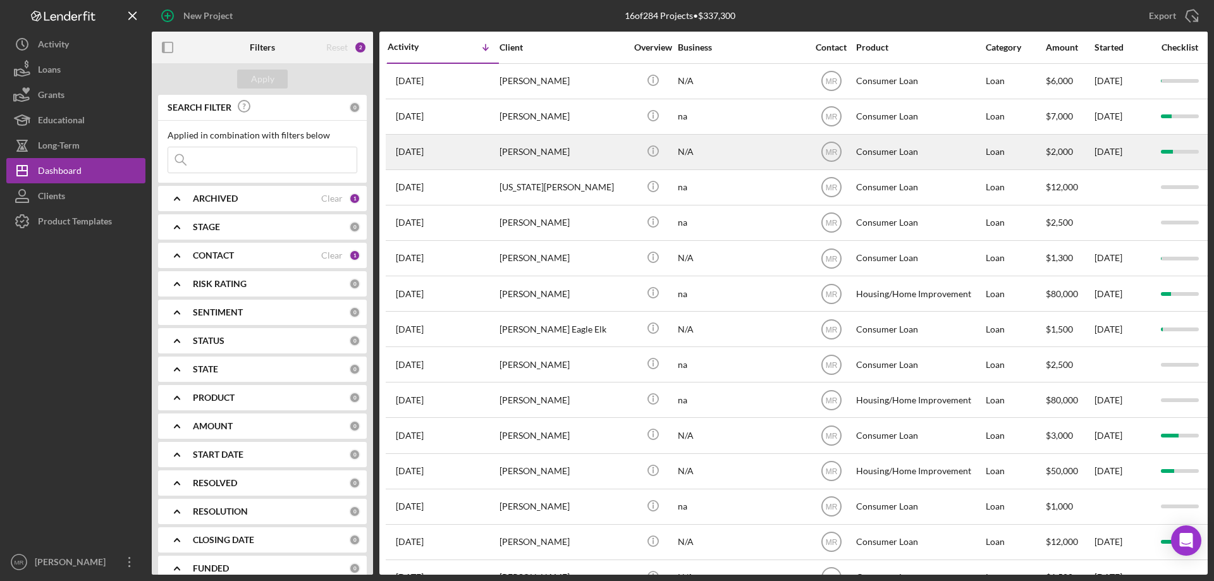
click at [587, 152] on div "[PERSON_NAME]" at bounding box center [563, 152] width 126 height 34
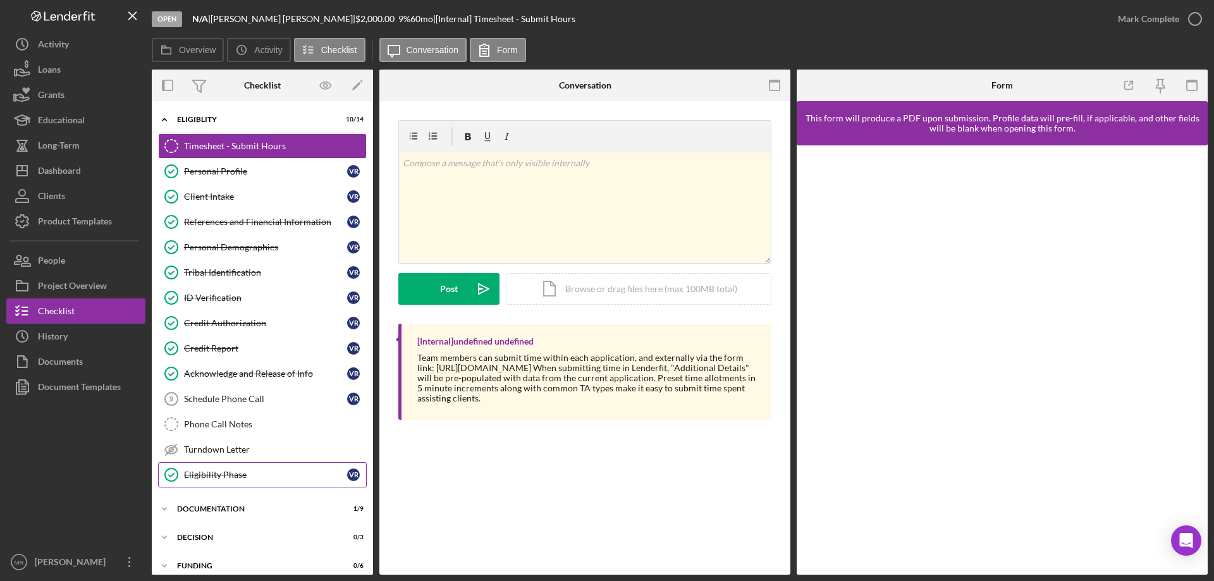
click at [225, 470] on div "Eligibility Phase" at bounding box center [265, 475] width 163 height 10
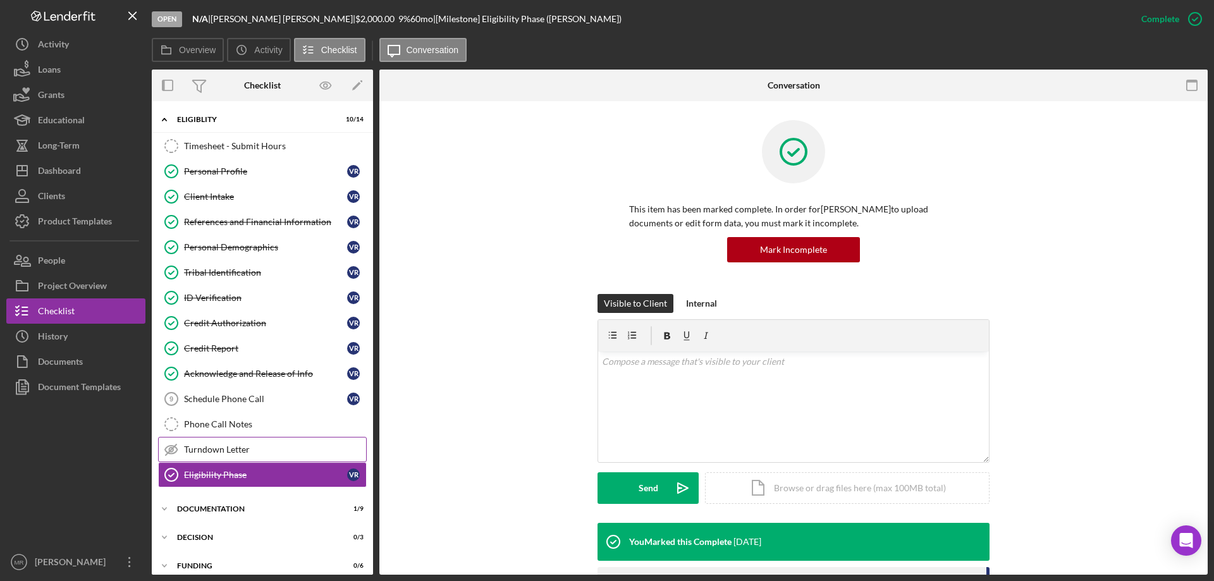
scroll to position [39, 0]
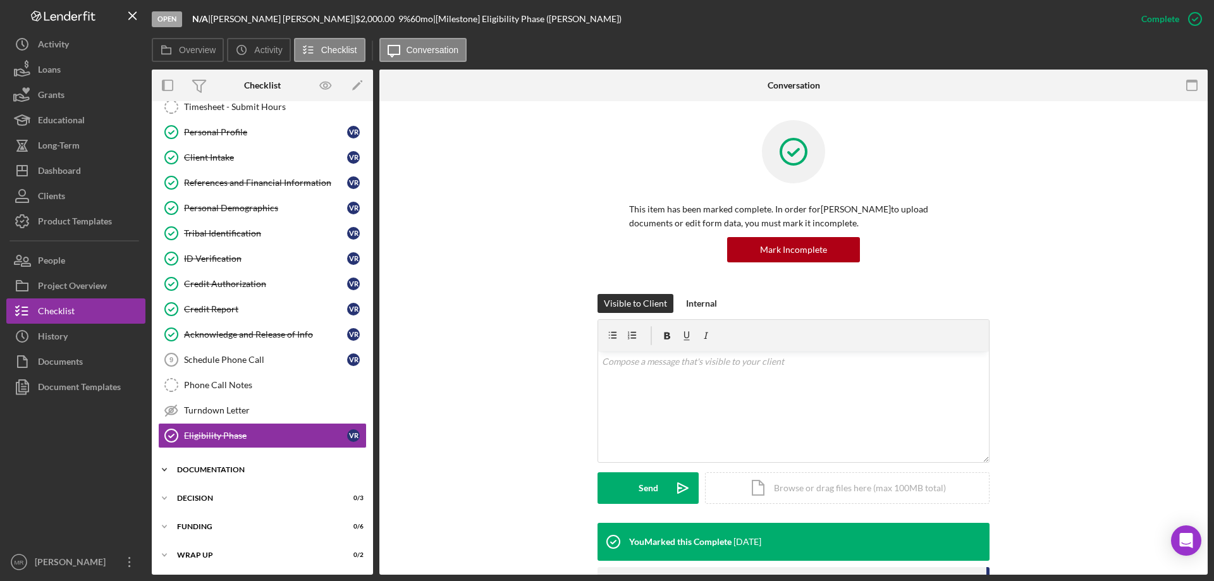
click at [234, 465] on div "Icon/Expander Documentation 1 / 9" at bounding box center [262, 469] width 221 height 25
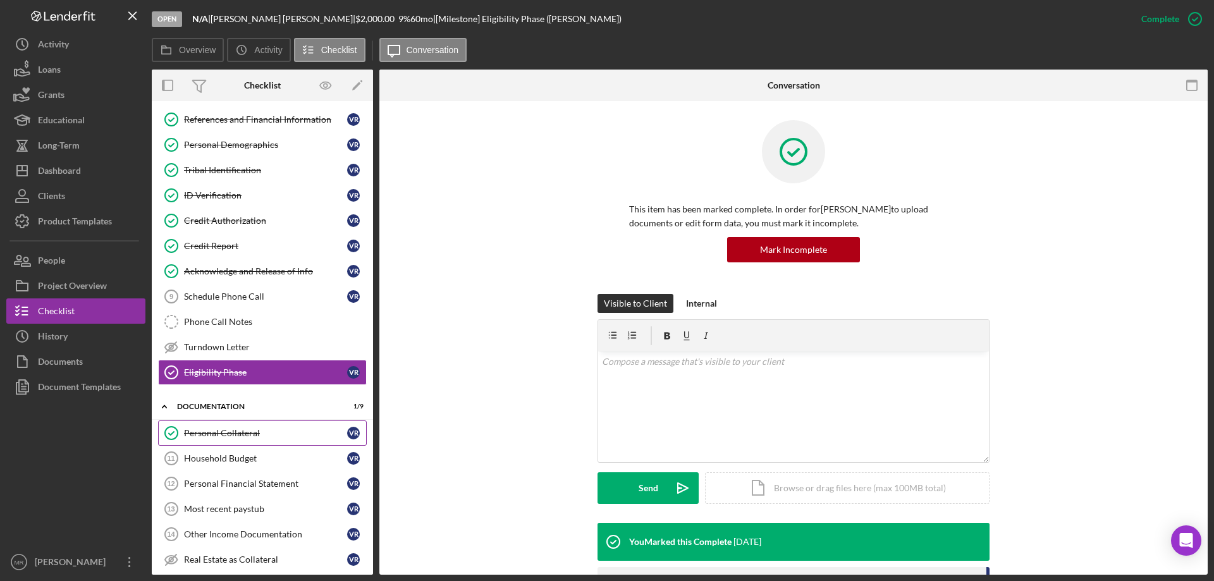
click at [224, 436] on div "Personal Collateral" at bounding box center [265, 433] width 163 height 10
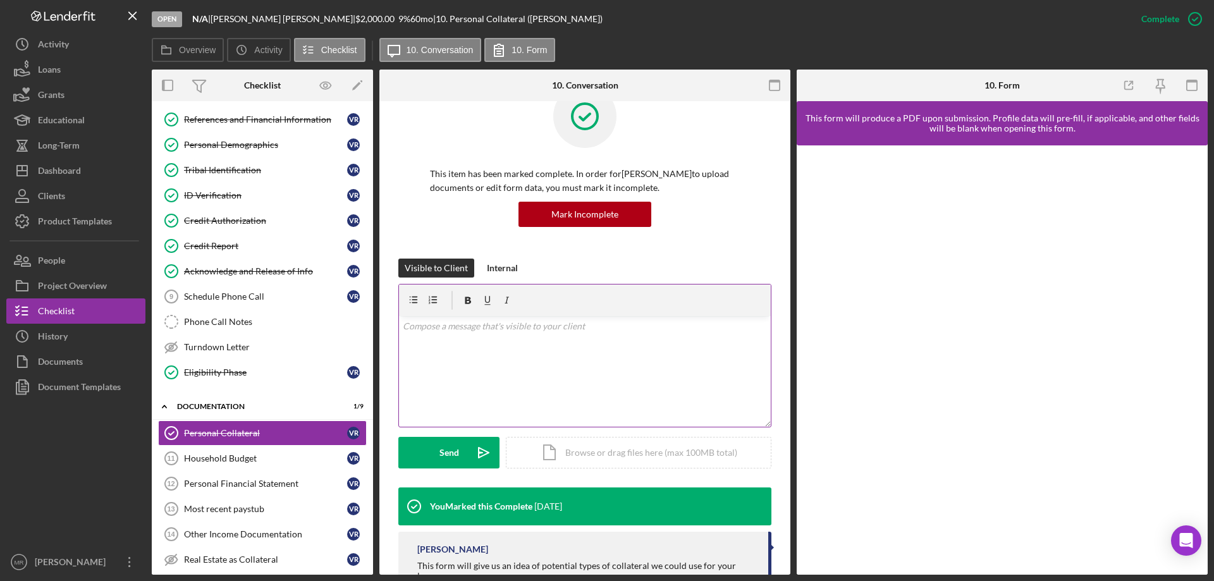
scroll to position [73, 0]
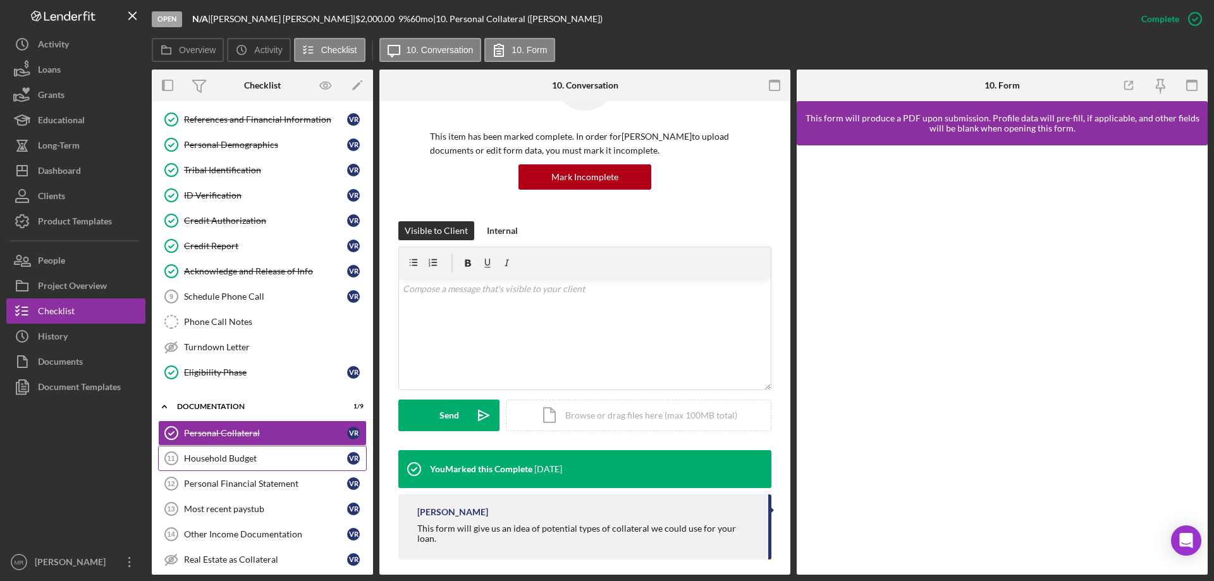
click at [224, 458] on div "Household Budget" at bounding box center [265, 458] width 163 height 10
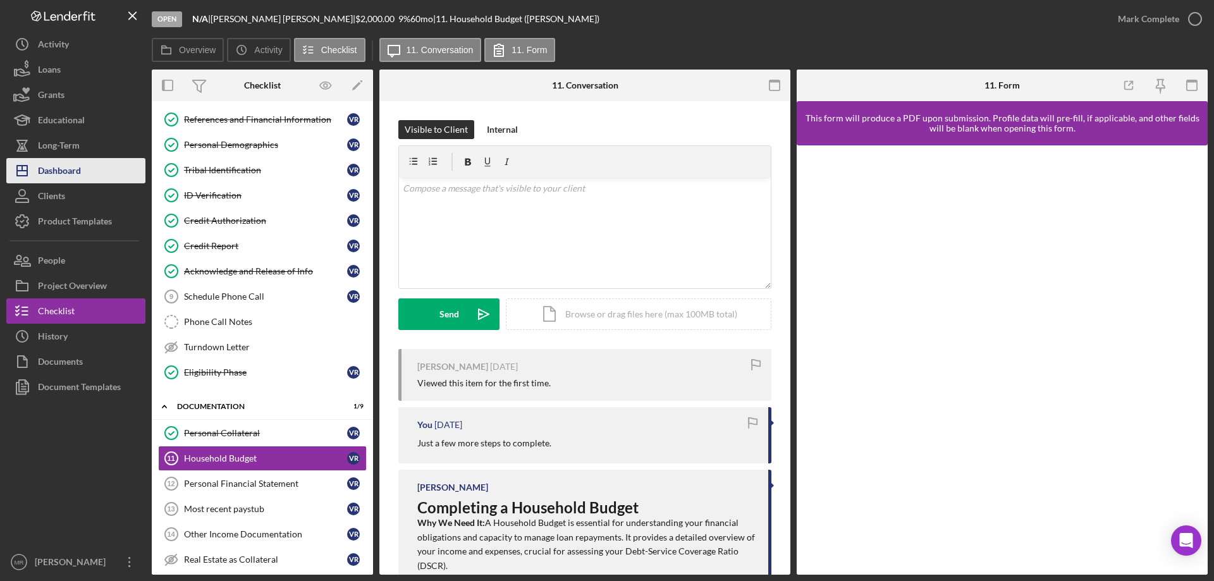
click at [51, 170] on div "Dashboard" at bounding box center [59, 172] width 43 height 28
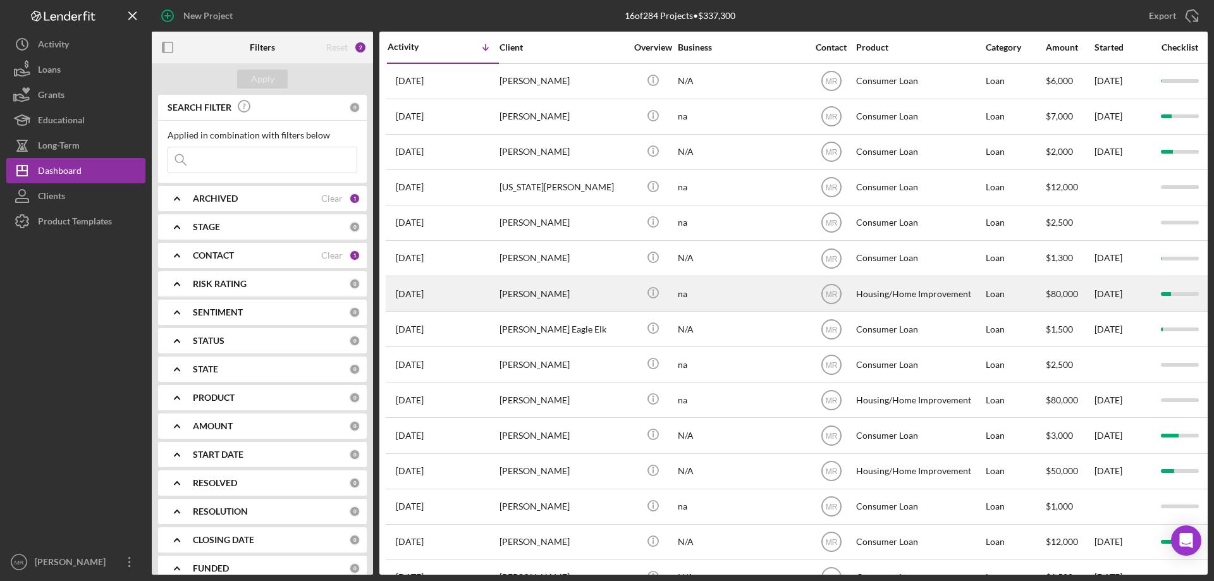
click at [769, 288] on div "na" at bounding box center [741, 294] width 126 height 34
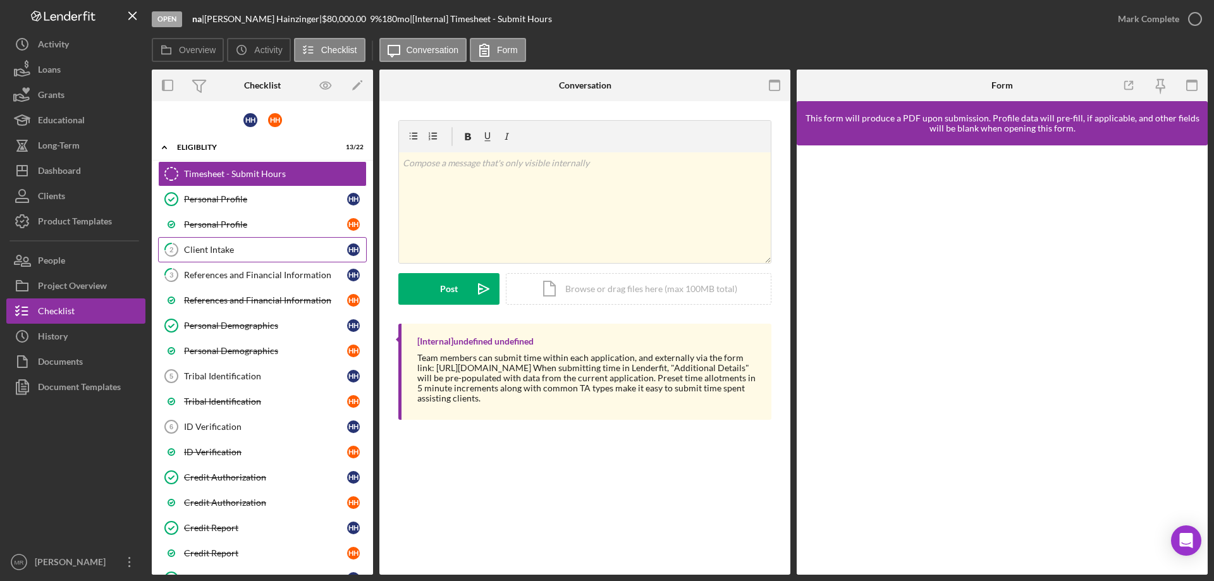
click at [233, 250] on div "Client Intake" at bounding box center [265, 250] width 163 height 10
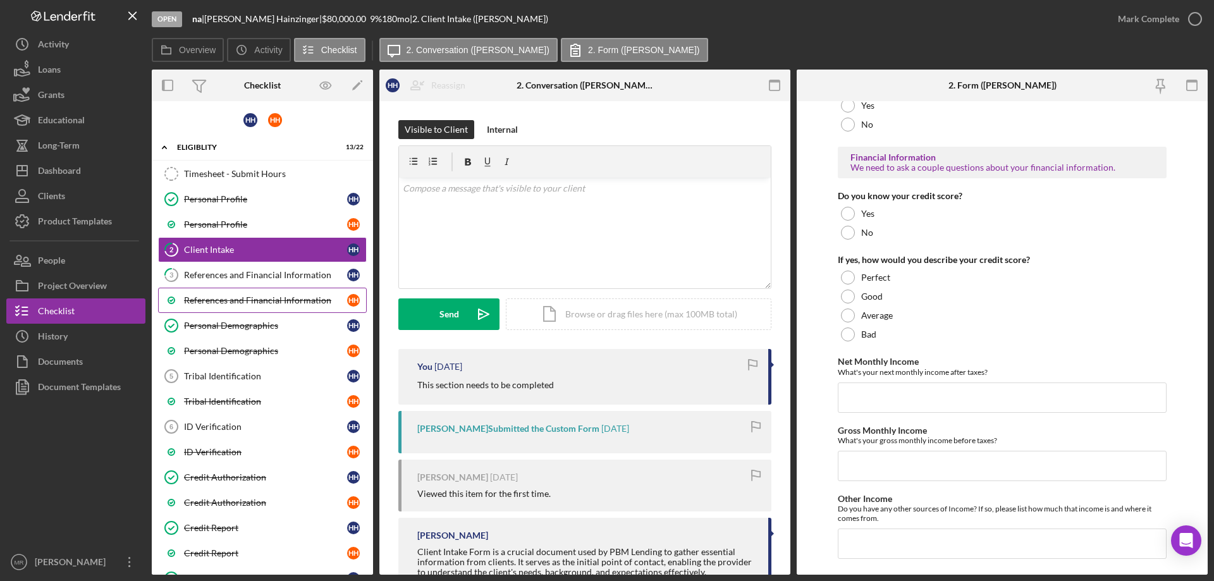
scroll to position [316, 0]
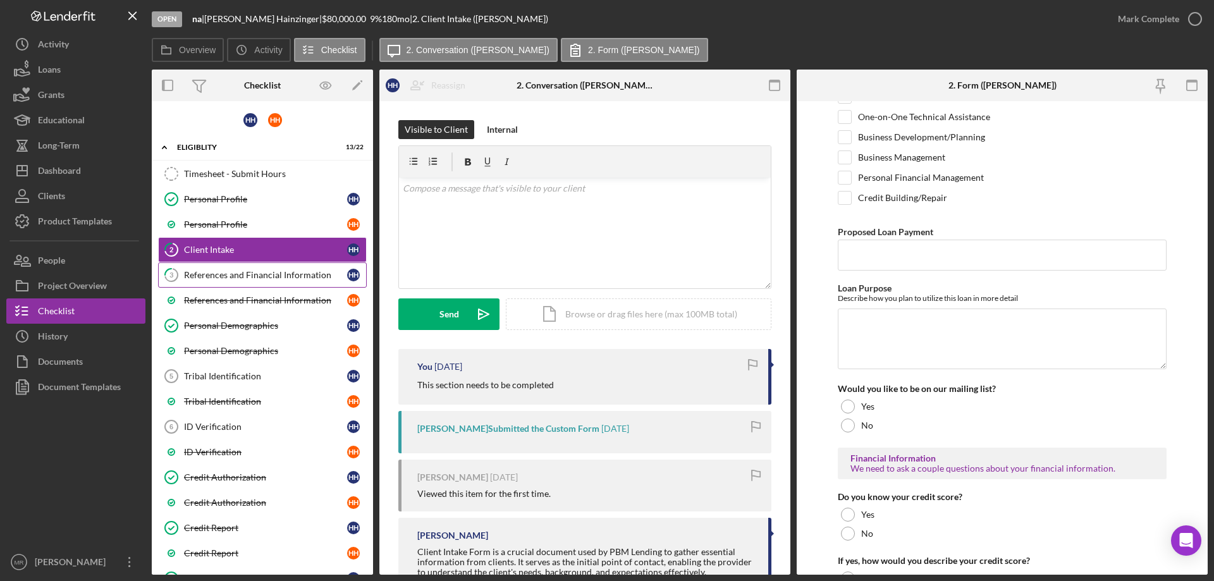
click at [223, 271] on div "References and Financial Information" at bounding box center [265, 275] width 163 height 10
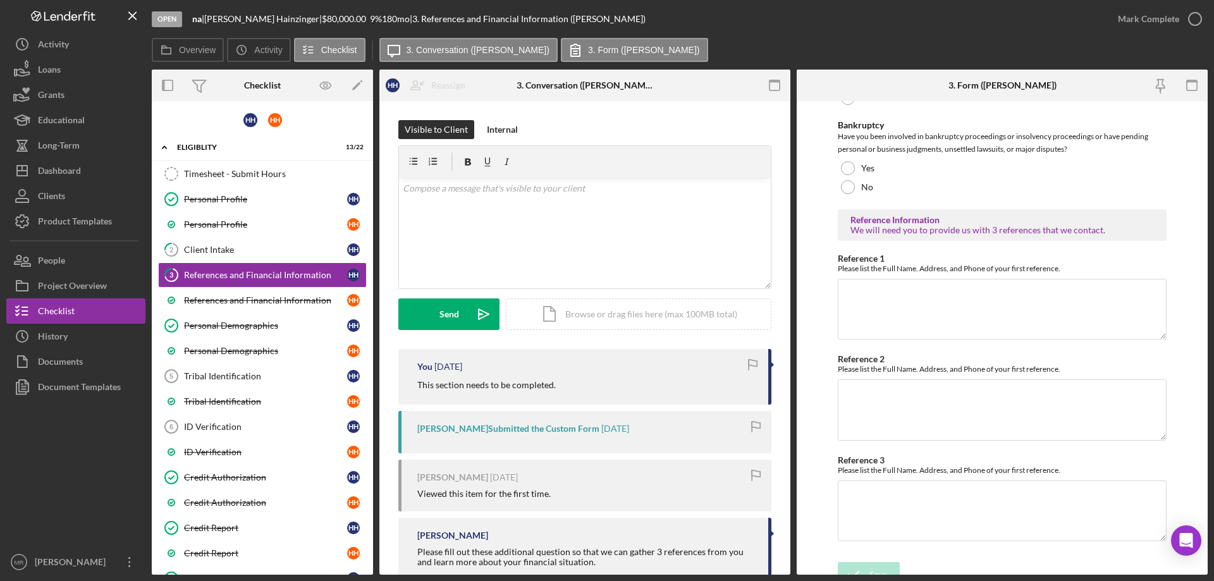
scroll to position [430, 0]
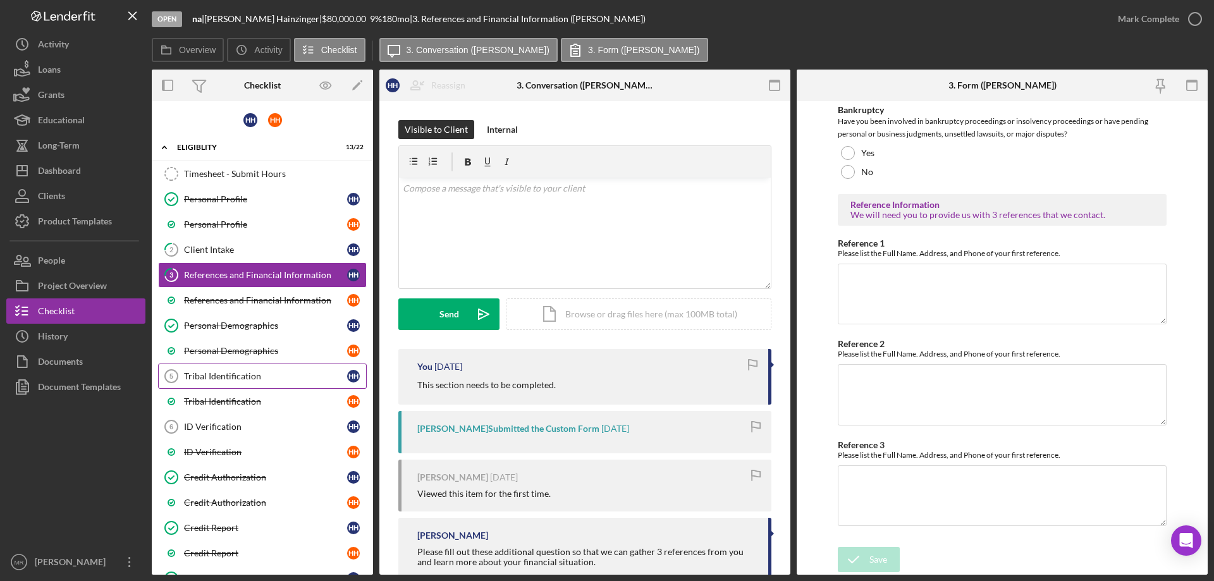
click at [218, 375] on div "Tribal Identification" at bounding box center [265, 376] width 163 height 10
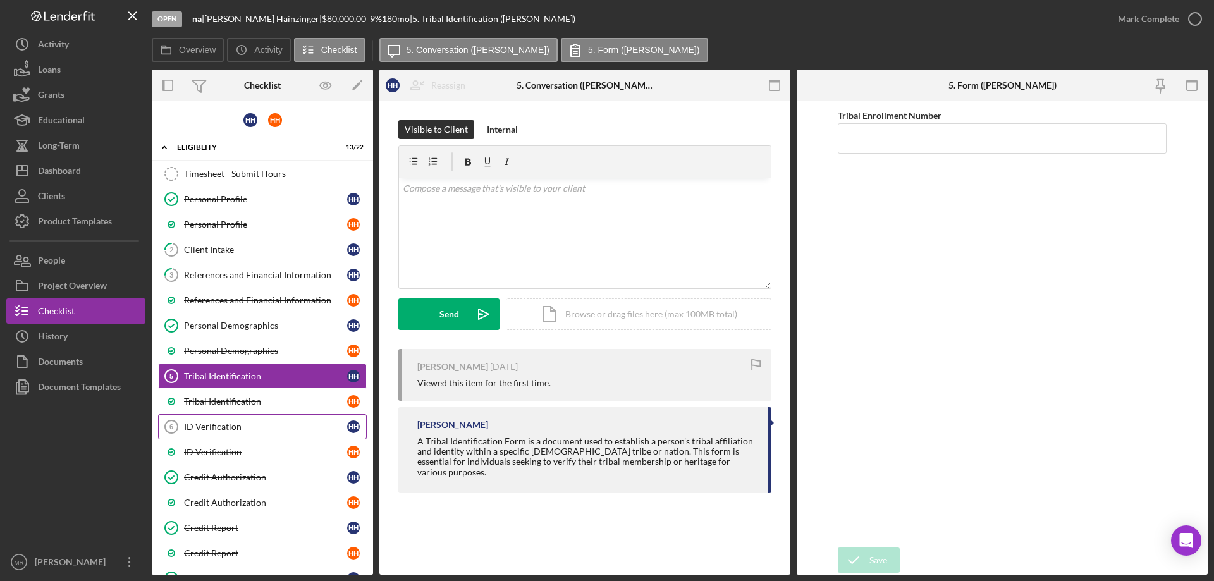
click at [216, 427] on div "ID Verification" at bounding box center [265, 427] width 163 height 10
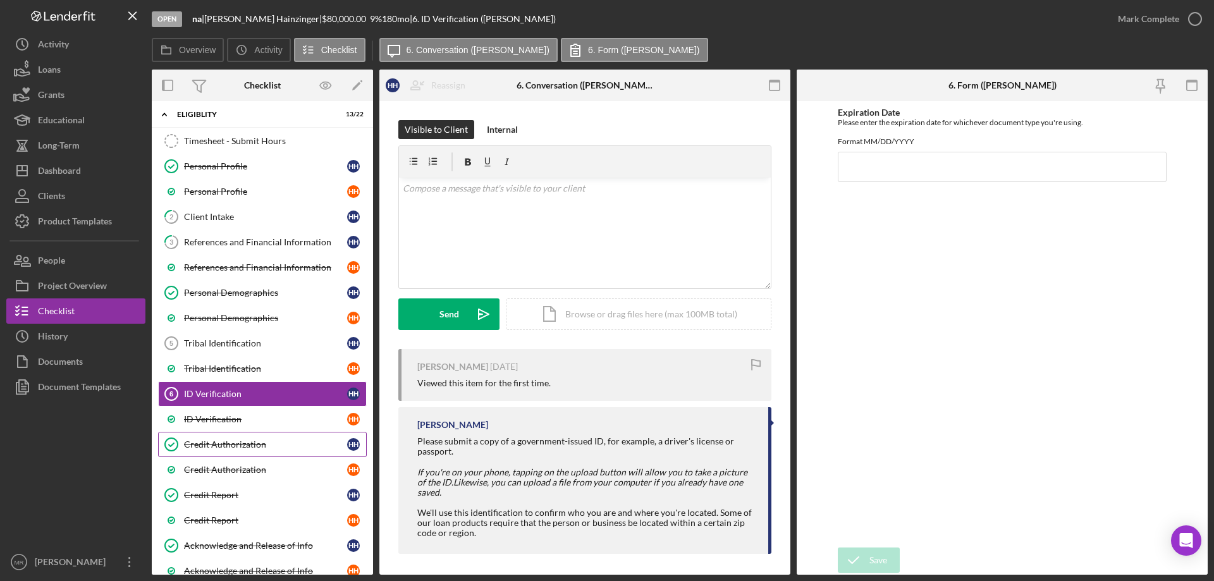
scroll to position [63, 0]
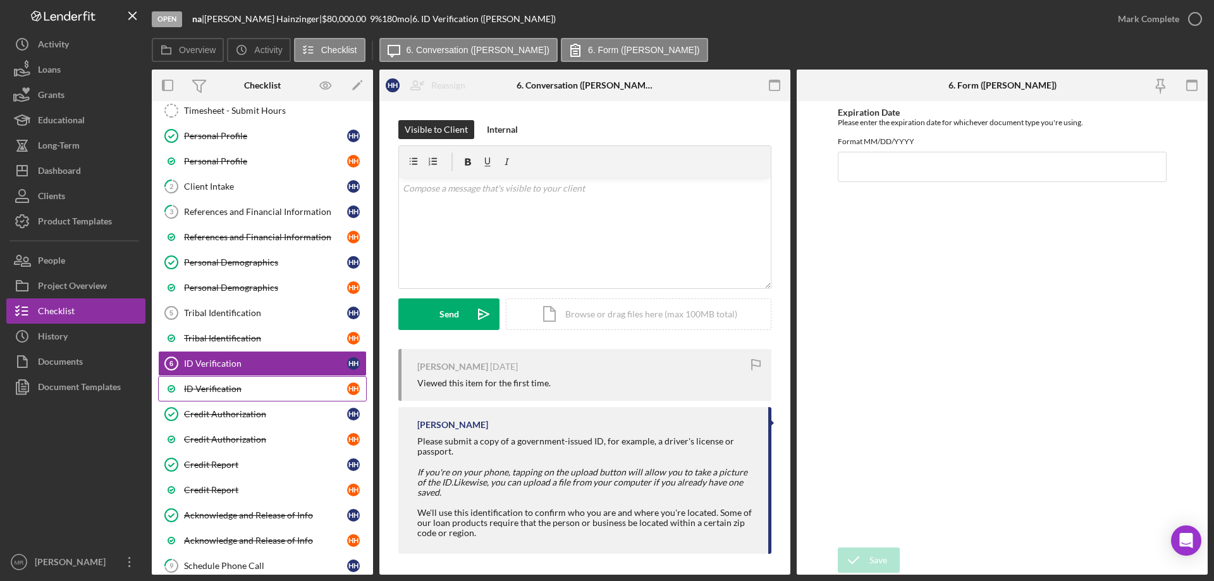
click at [226, 390] on div "ID Verification" at bounding box center [265, 389] width 163 height 10
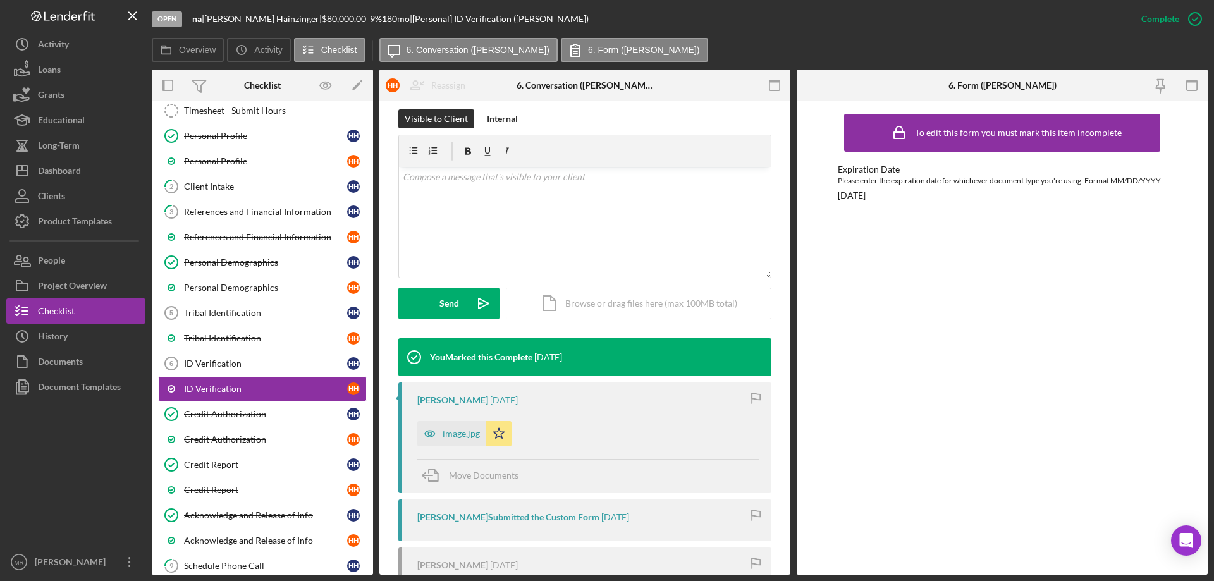
scroll to position [190, 0]
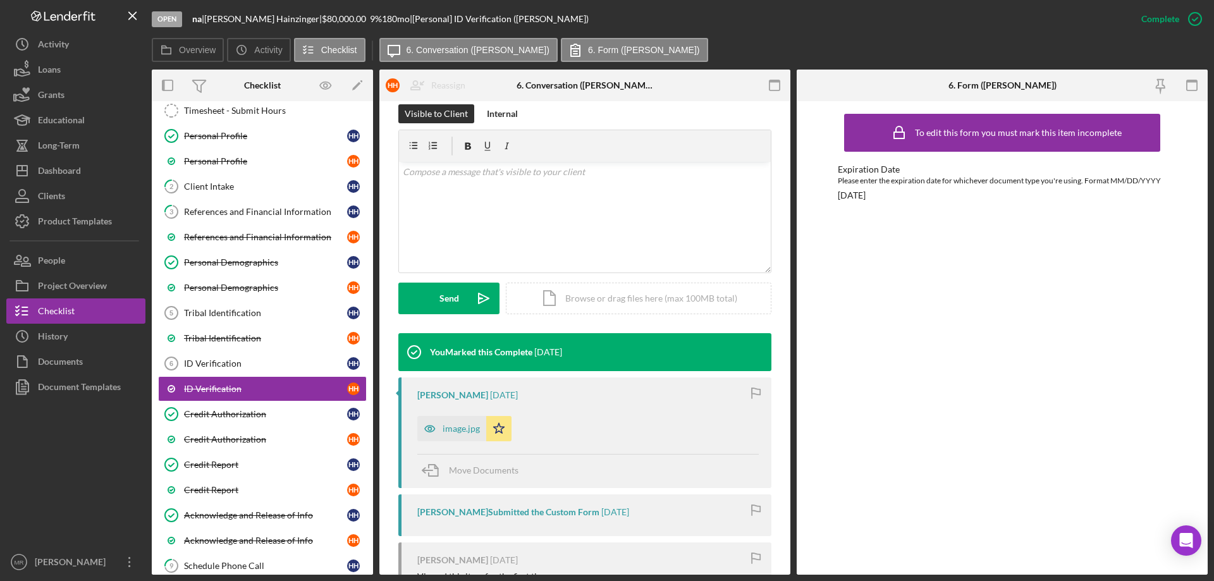
click at [451, 424] on div "image.jpg" at bounding box center [461, 429] width 37 height 10
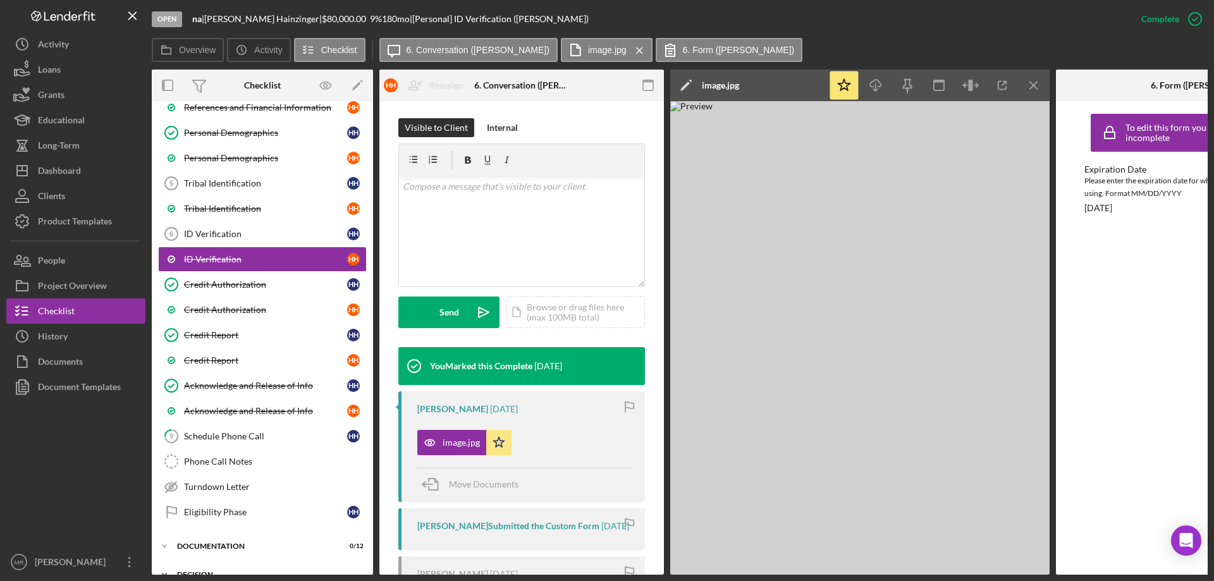
scroll to position [0, 0]
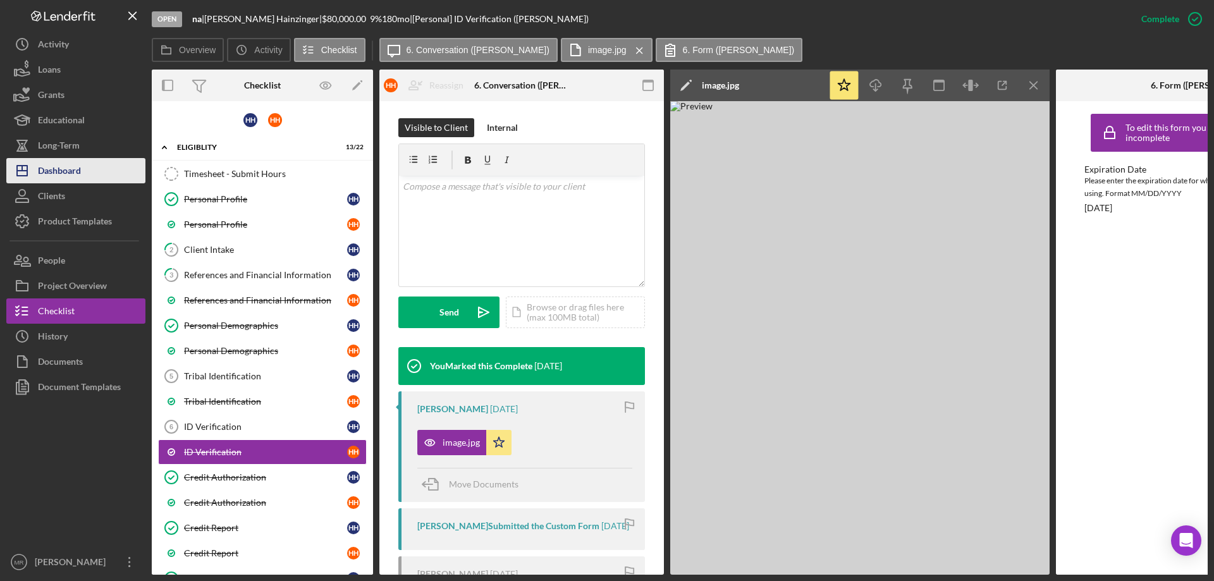
click at [60, 169] on div "Dashboard" at bounding box center [59, 172] width 43 height 28
